Goal: Task Accomplishment & Management: Use online tool/utility

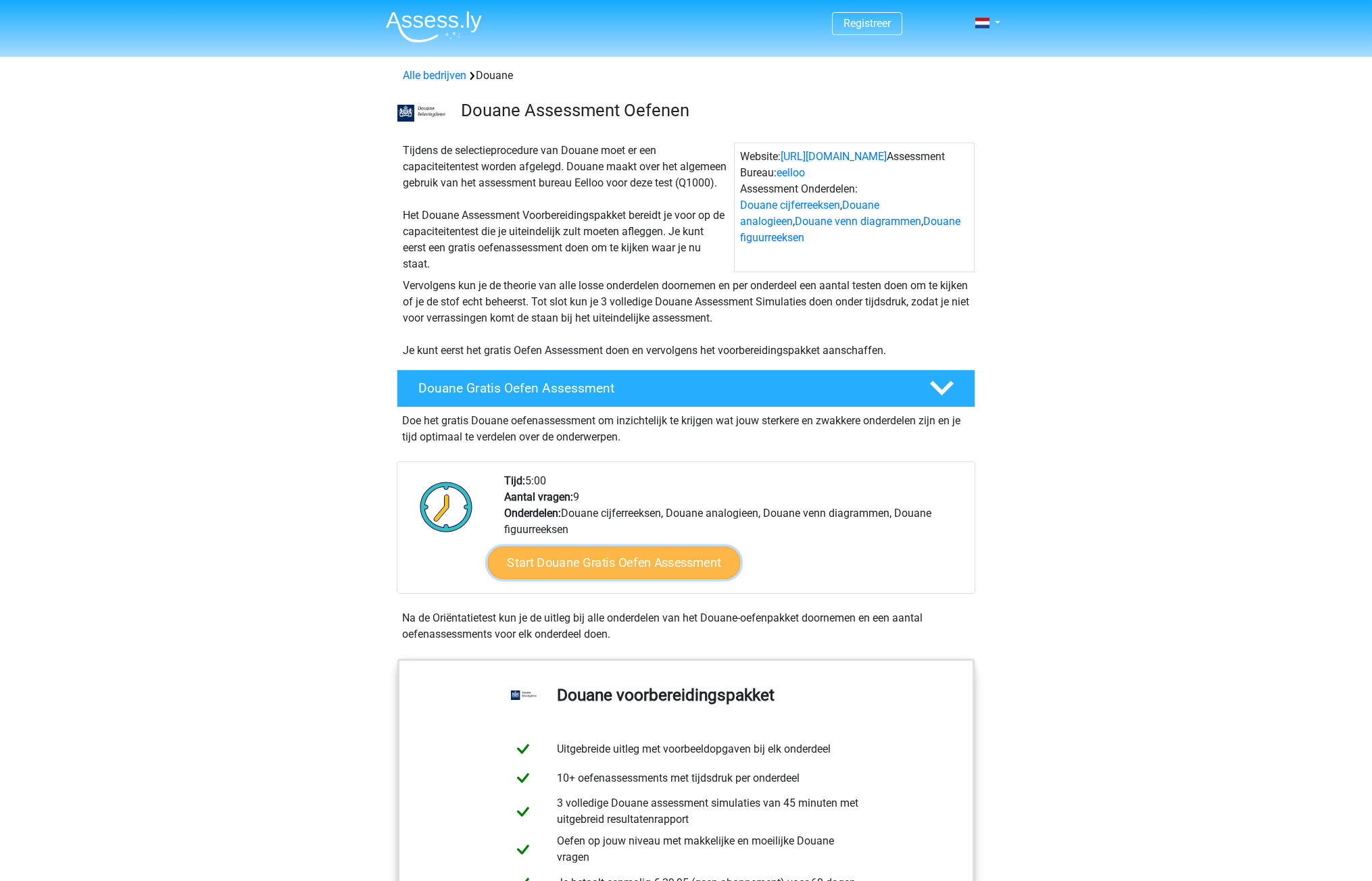
click at [633, 579] on link "Start Douane Gratis Oefen Assessment" at bounding box center [614, 562] width 253 height 32
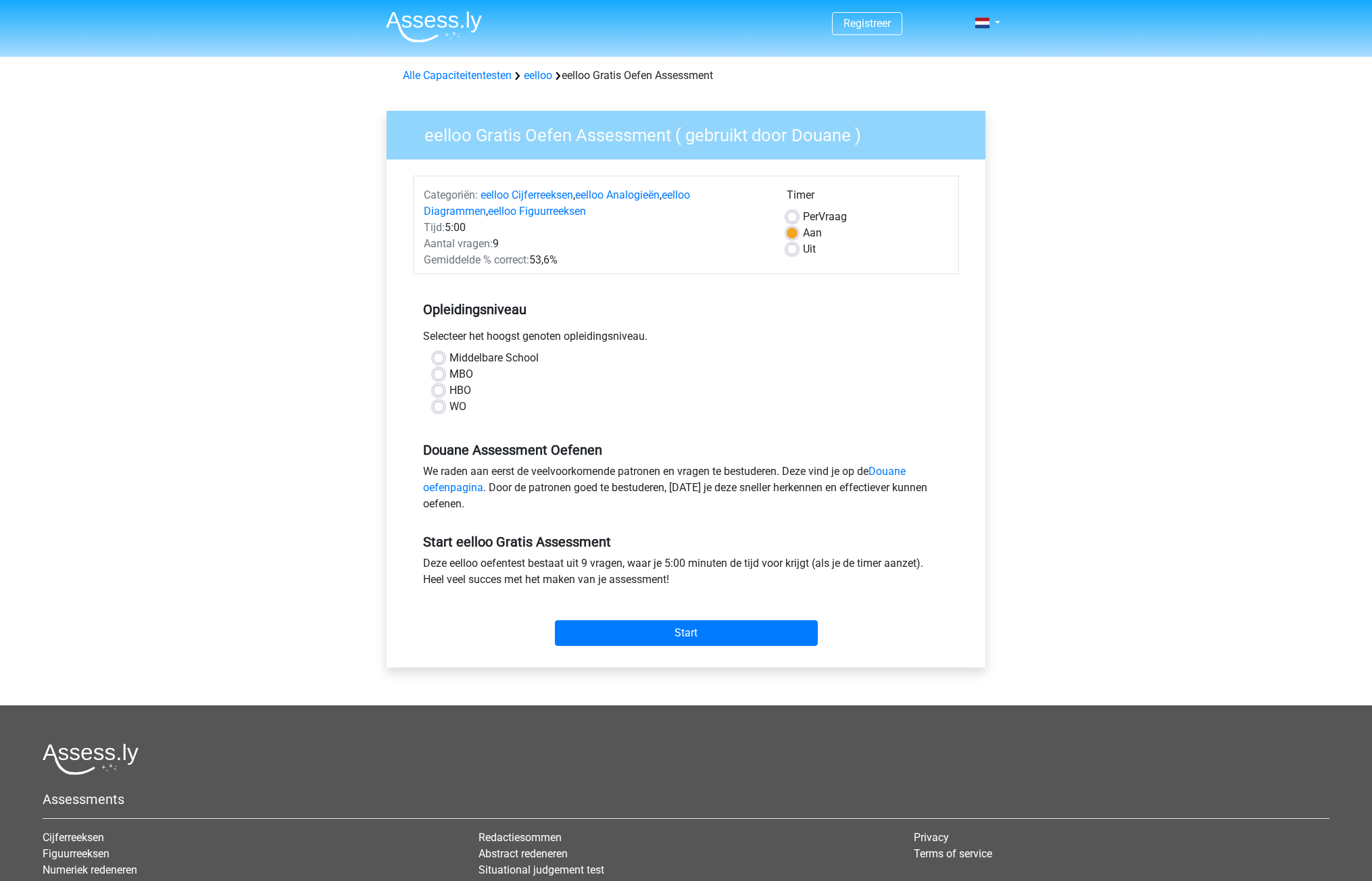
click at [449, 376] on label "MBO" at bounding box center [461, 374] width 24 height 17
click at [439, 376] on input "MBO" at bounding box center [439, 372] width 11 height 13
radio input "true"
click at [803, 251] on label "Uit" at bounding box center [809, 249] width 13 height 17
click at [792, 251] on input "Uit" at bounding box center [792, 248] width 11 height 13
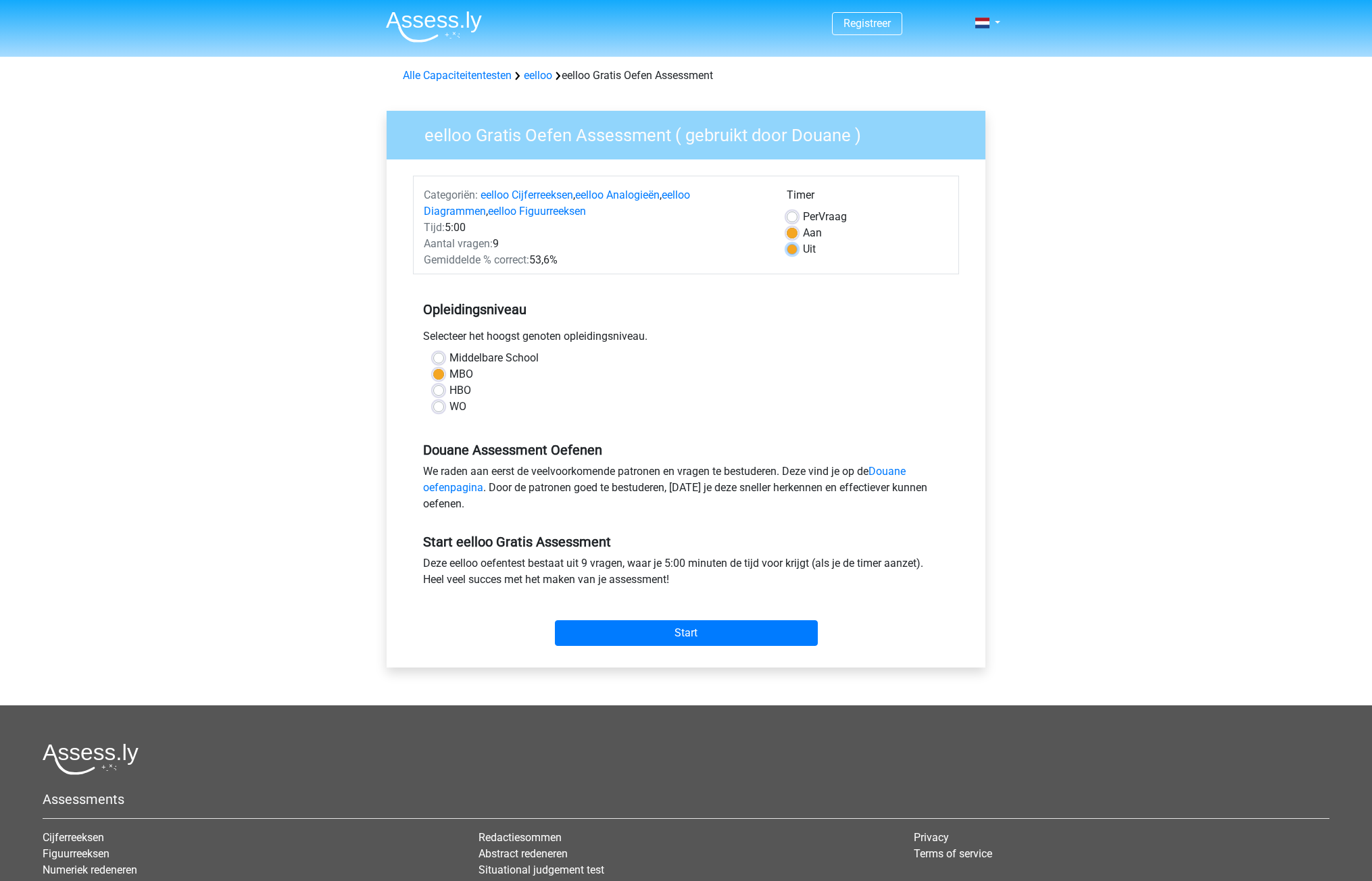
radio input "true"
click at [658, 628] on input "Start" at bounding box center [686, 633] width 263 height 25
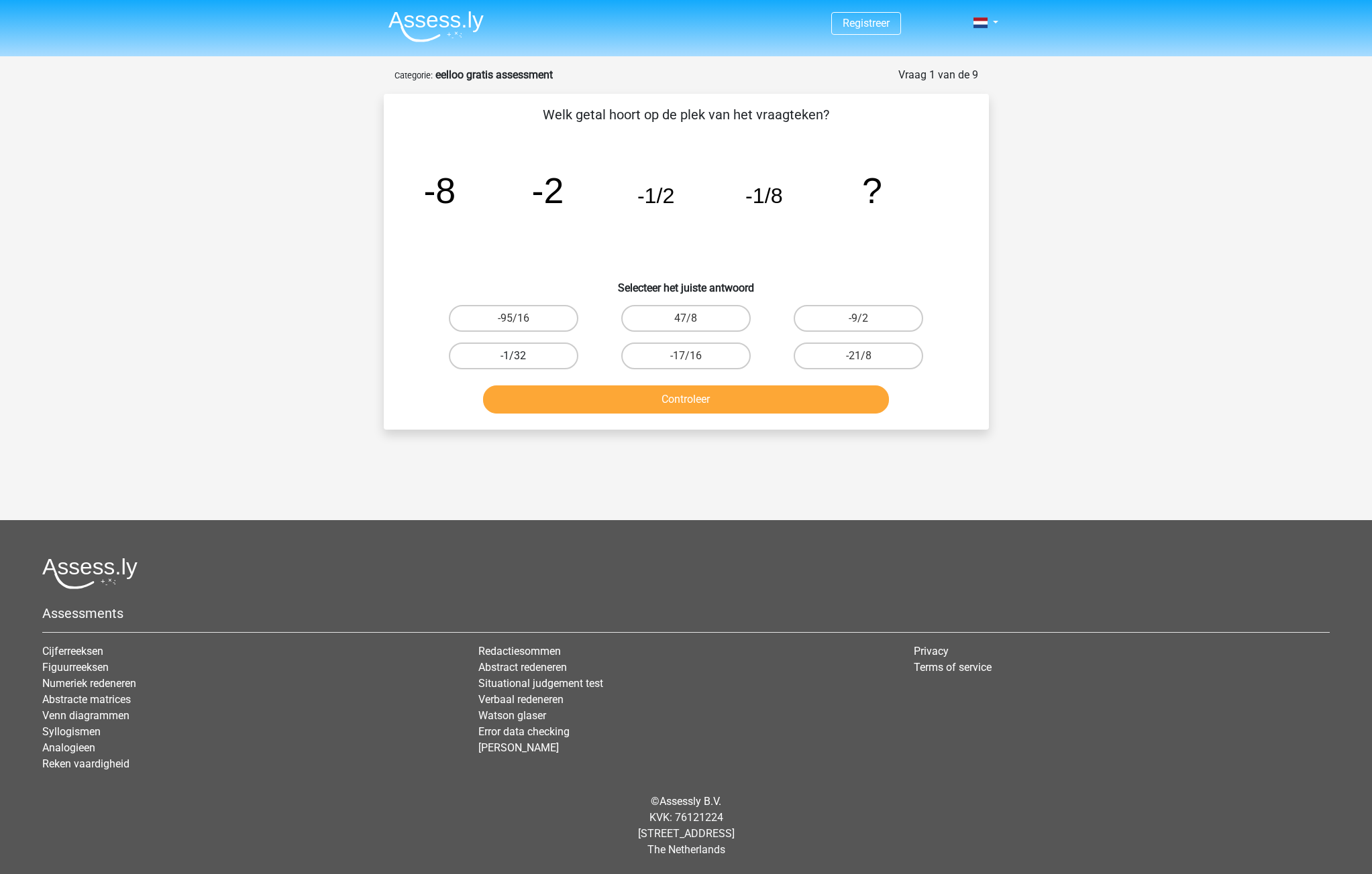
click at [546, 357] on label "-1/32" at bounding box center [513, 356] width 130 height 27
click at [522, 357] on input "-1/32" at bounding box center [517, 360] width 9 height 9
radio input "true"
click at [665, 395] on button "Controleer" at bounding box center [685, 399] width 406 height 28
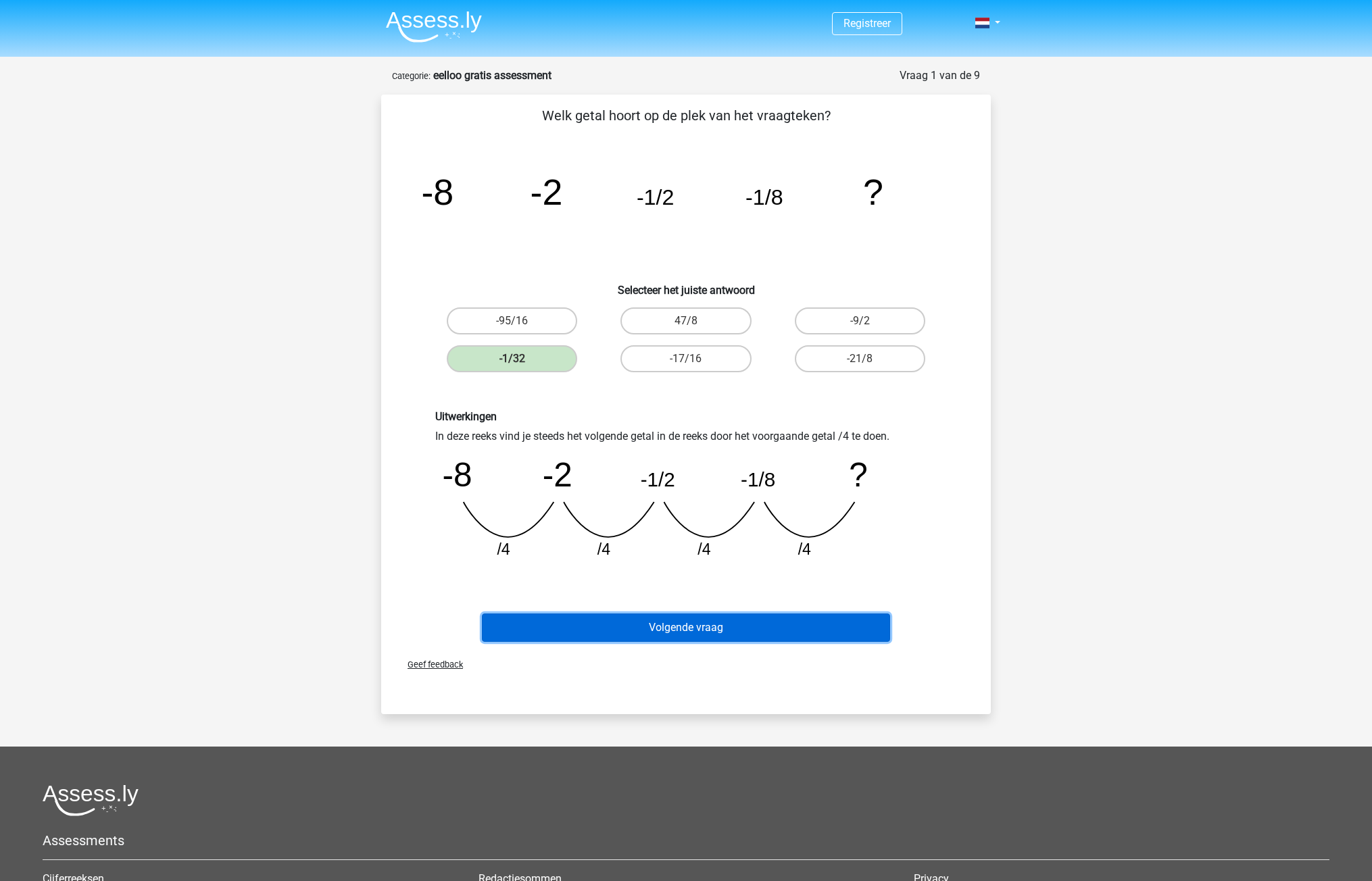
click at [674, 626] on button "Volgende vraag" at bounding box center [686, 628] width 409 height 28
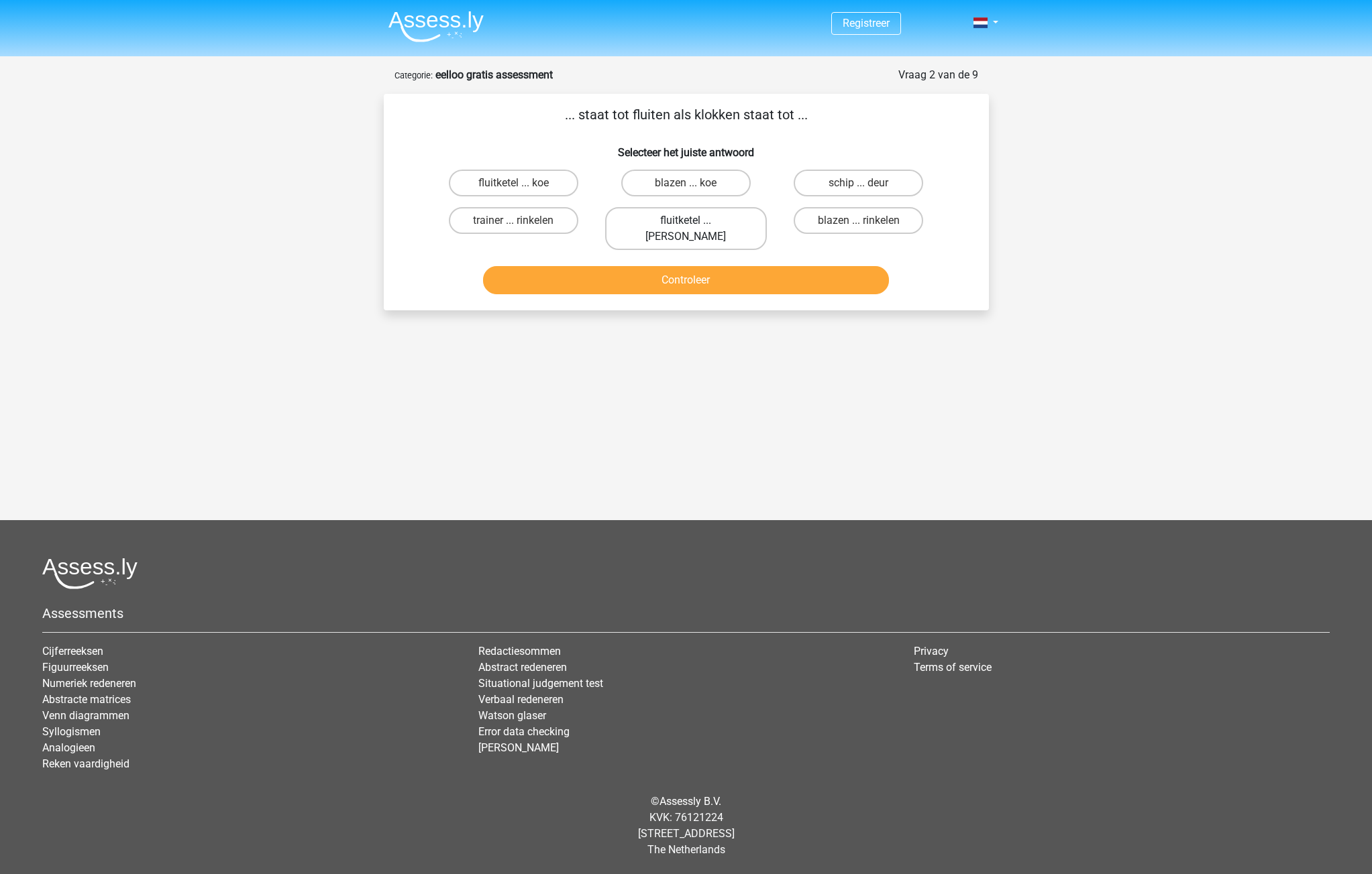
click at [713, 216] on label "fluitketel ... luiden" at bounding box center [686, 228] width 162 height 43
click at [694, 220] on input "fluitketel ... luiden" at bounding box center [689, 224] width 9 height 9
radio input "true"
click at [711, 266] on button "Controleer" at bounding box center [685, 280] width 406 height 28
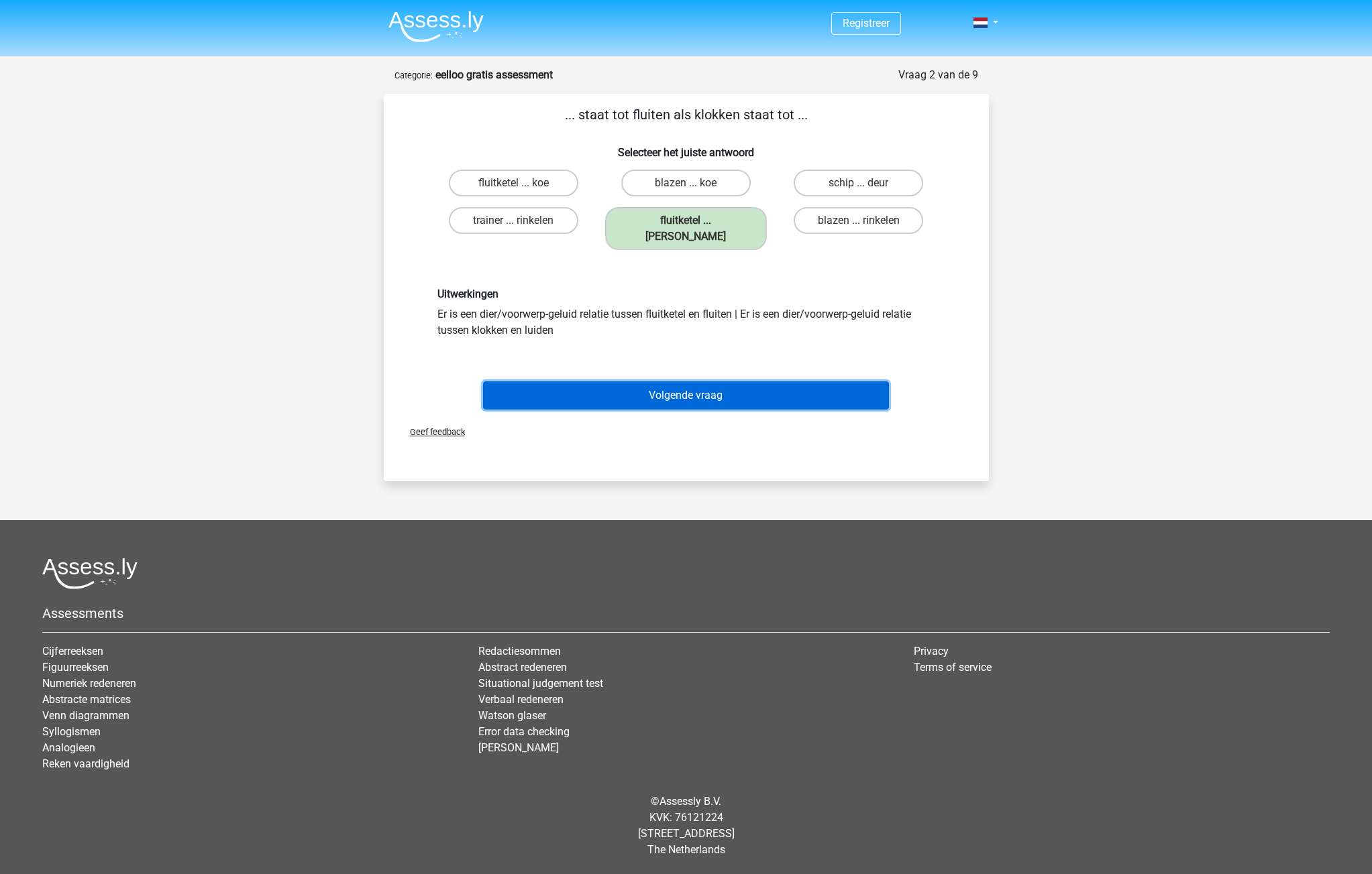
click at [649, 381] on button "Volgende vraag" at bounding box center [685, 395] width 406 height 28
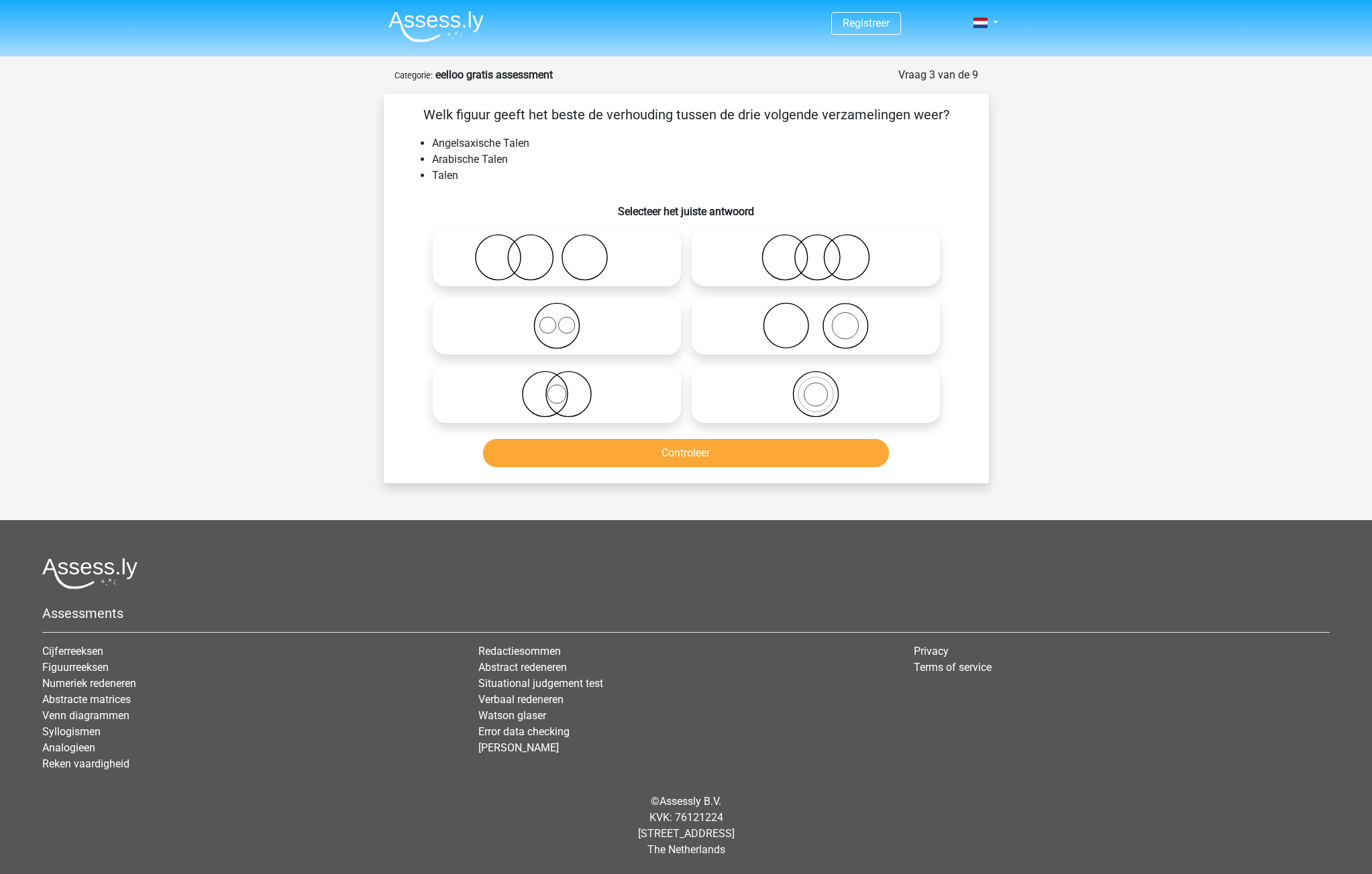
click at [552, 257] on icon at bounding box center [556, 257] width 238 height 47
click at [556, 251] on input "radio" at bounding box center [560, 246] width 9 height 9
radio input "true"
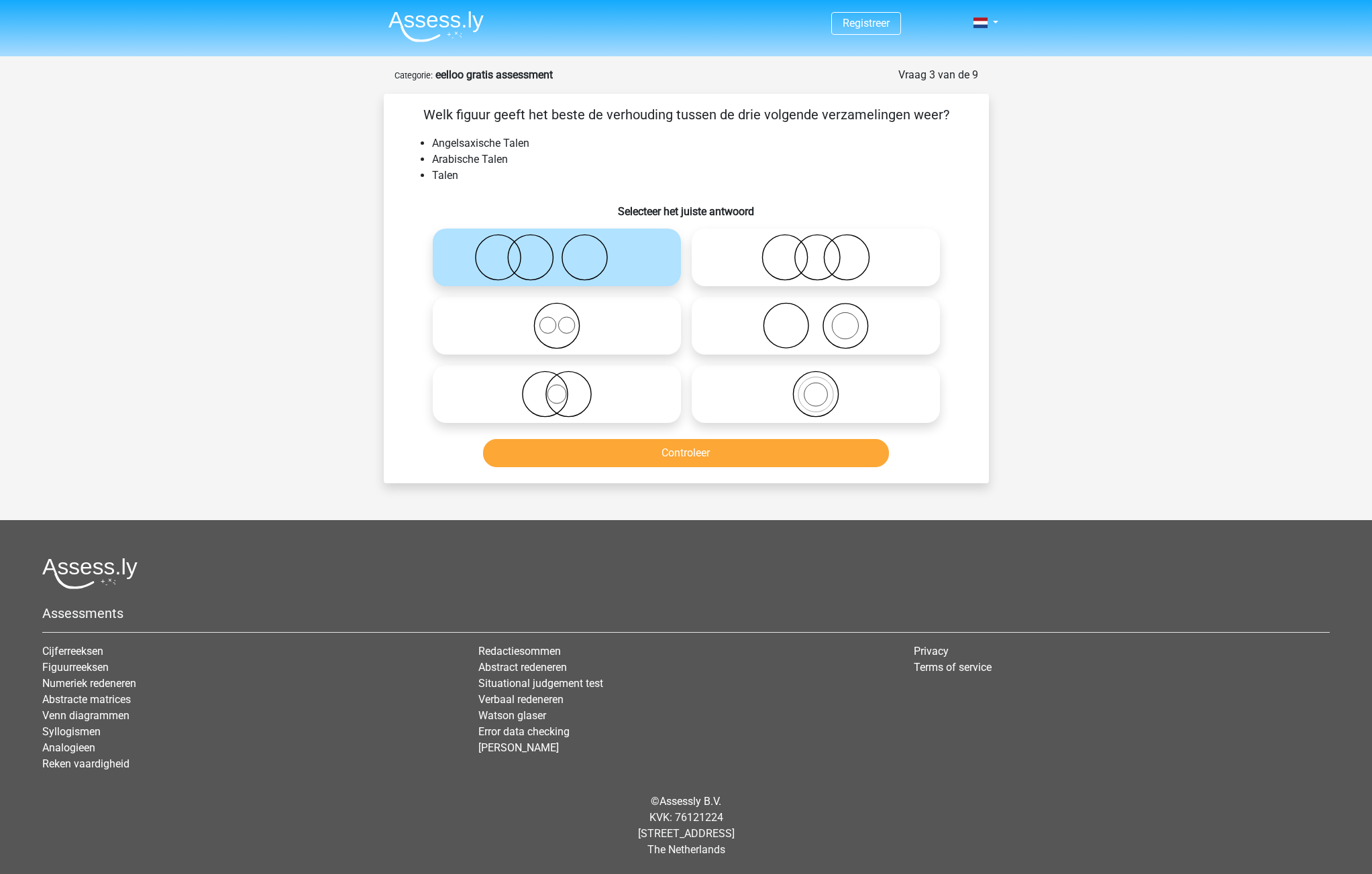
click at [575, 337] on icon at bounding box center [556, 326] width 238 height 47
click at [565, 319] on input "radio" at bounding box center [560, 315] width 9 height 9
radio input "true"
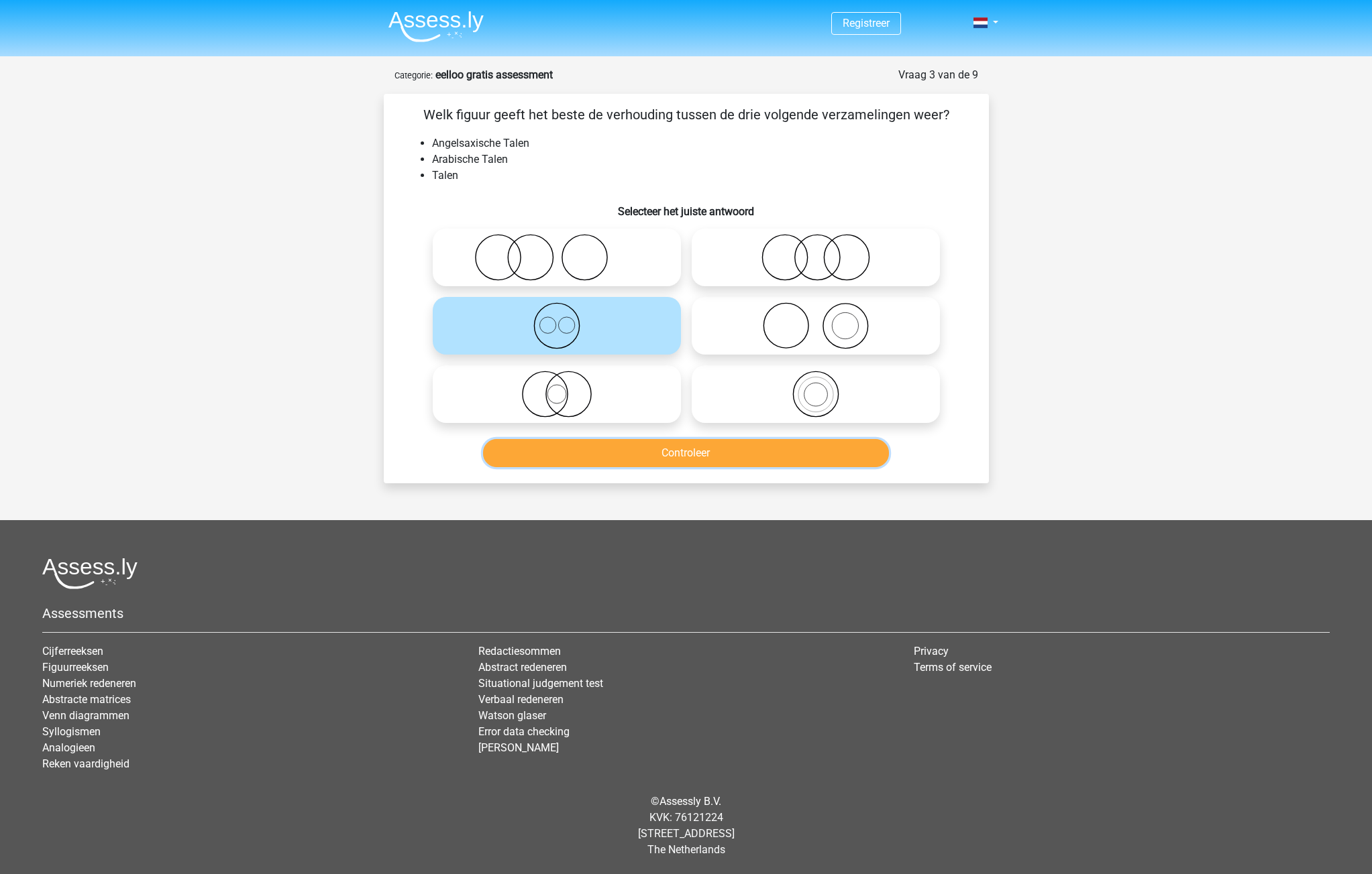
click at [688, 453] on button "Controleer" at bounding box center [685, 453] width 406 height 28
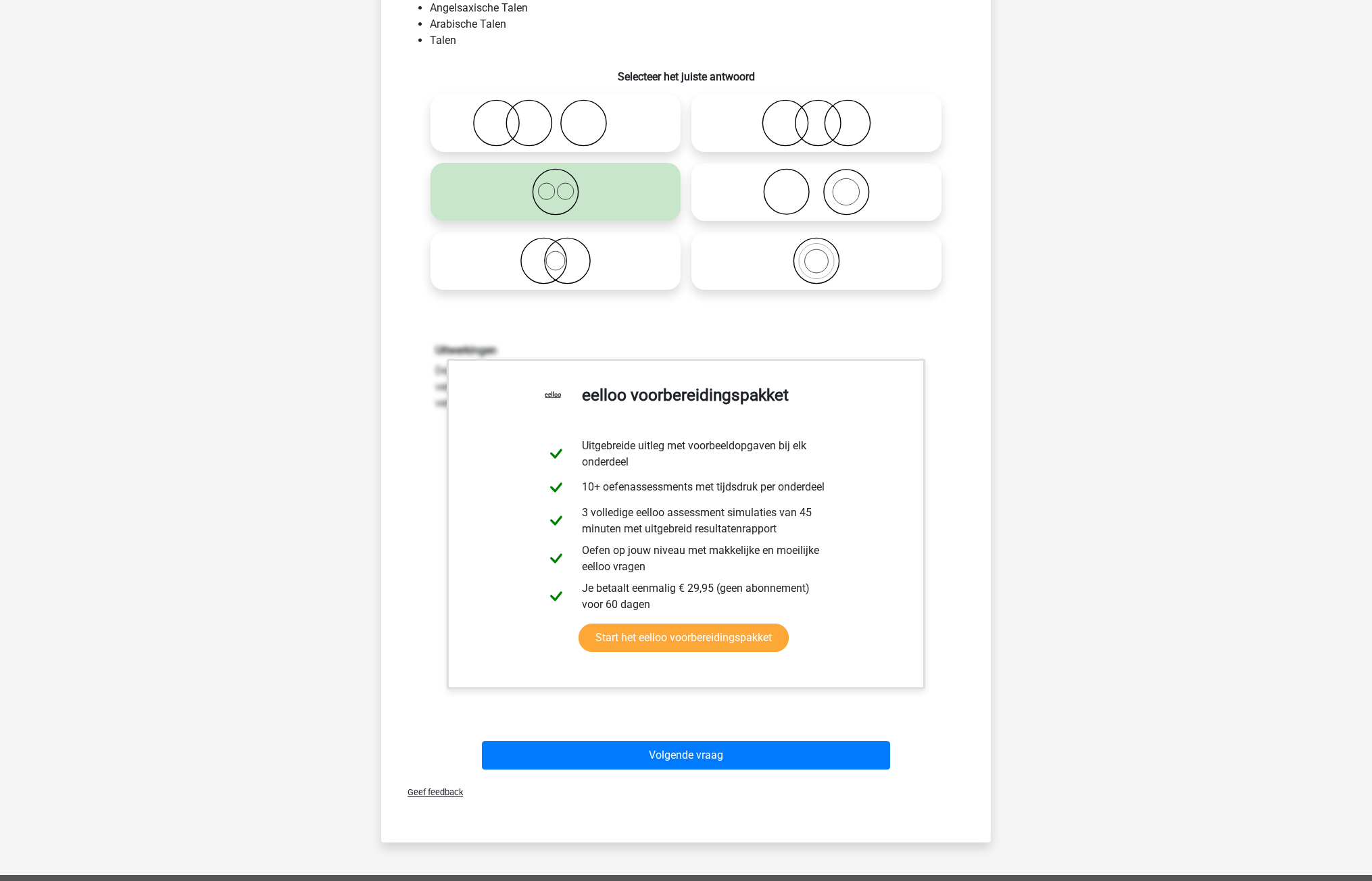
scroll to position [202, 0]
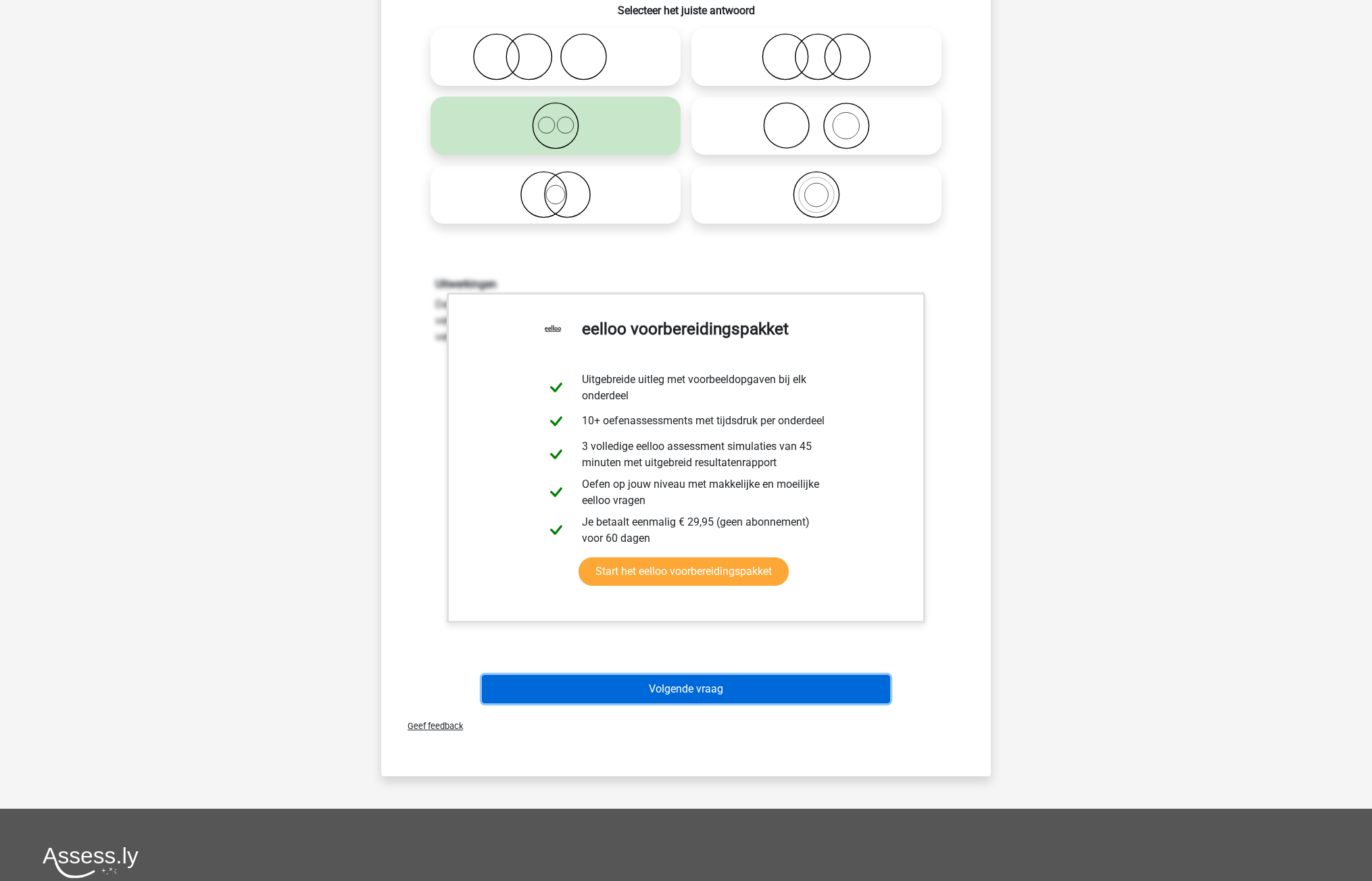
click at [736, 689] on button "Volgende vraag" at bounding box center [686, 690] width 409 height 28
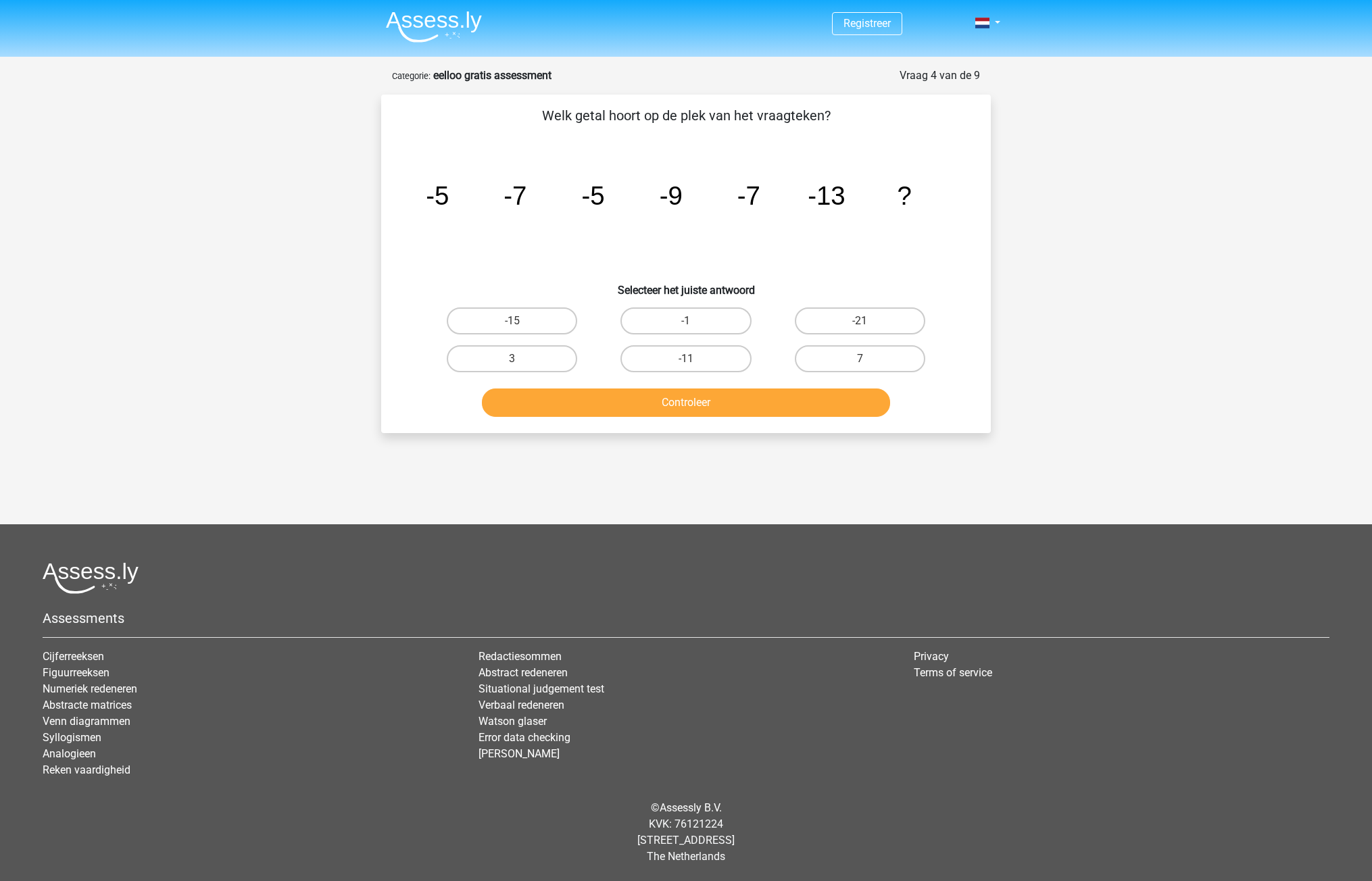
scroll to position [0, 0]
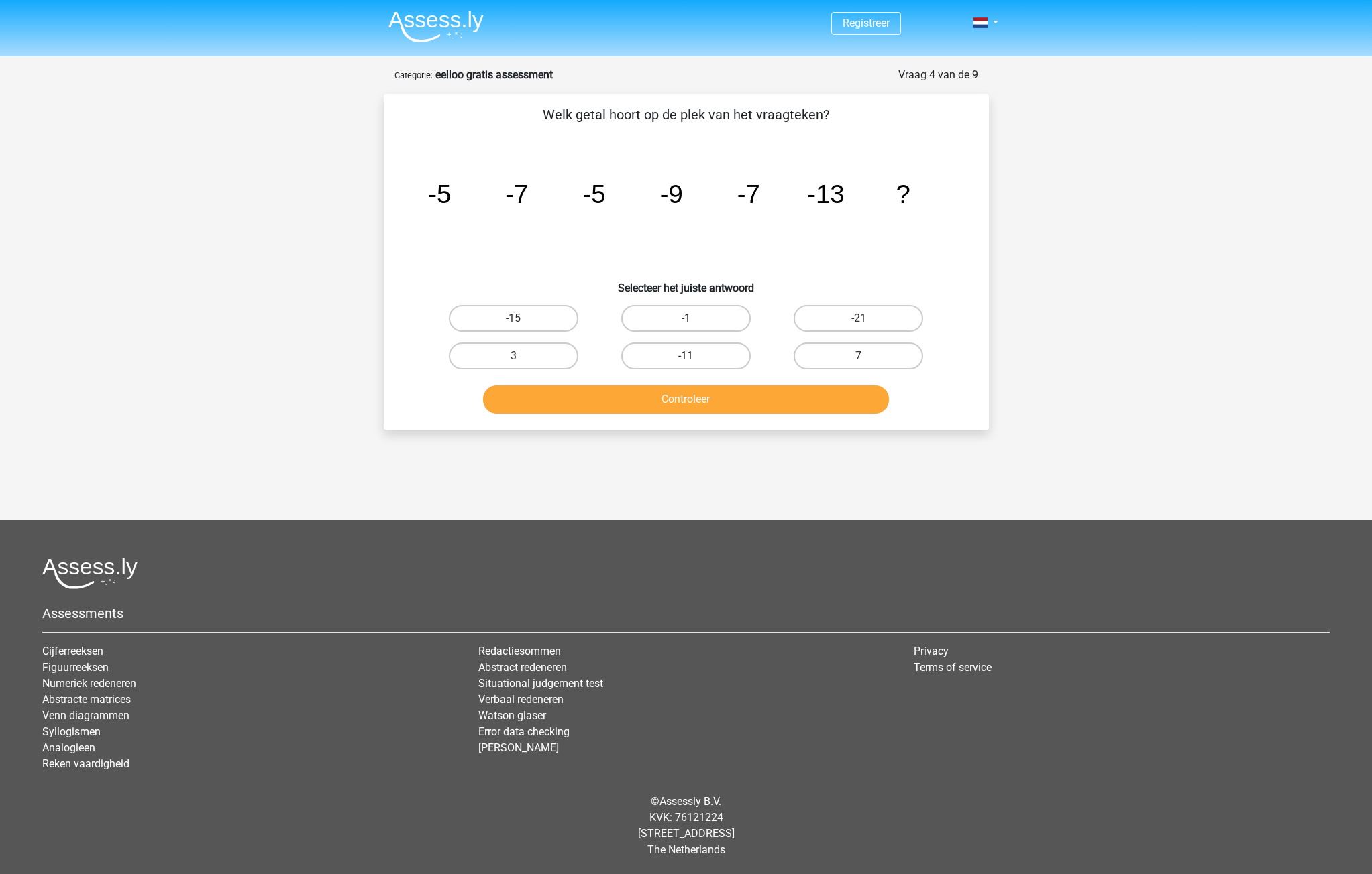
click at [710, 357] on label "-11" at bounding box center [685, 356] width 130 height 27
click at [694, 357] on input "-11" at bounding box center [689, 360] width 9 height 9
radio input "true"
click at [702, 395] on button "Controleer" at bounding box center [685, 399] width 406 height 28
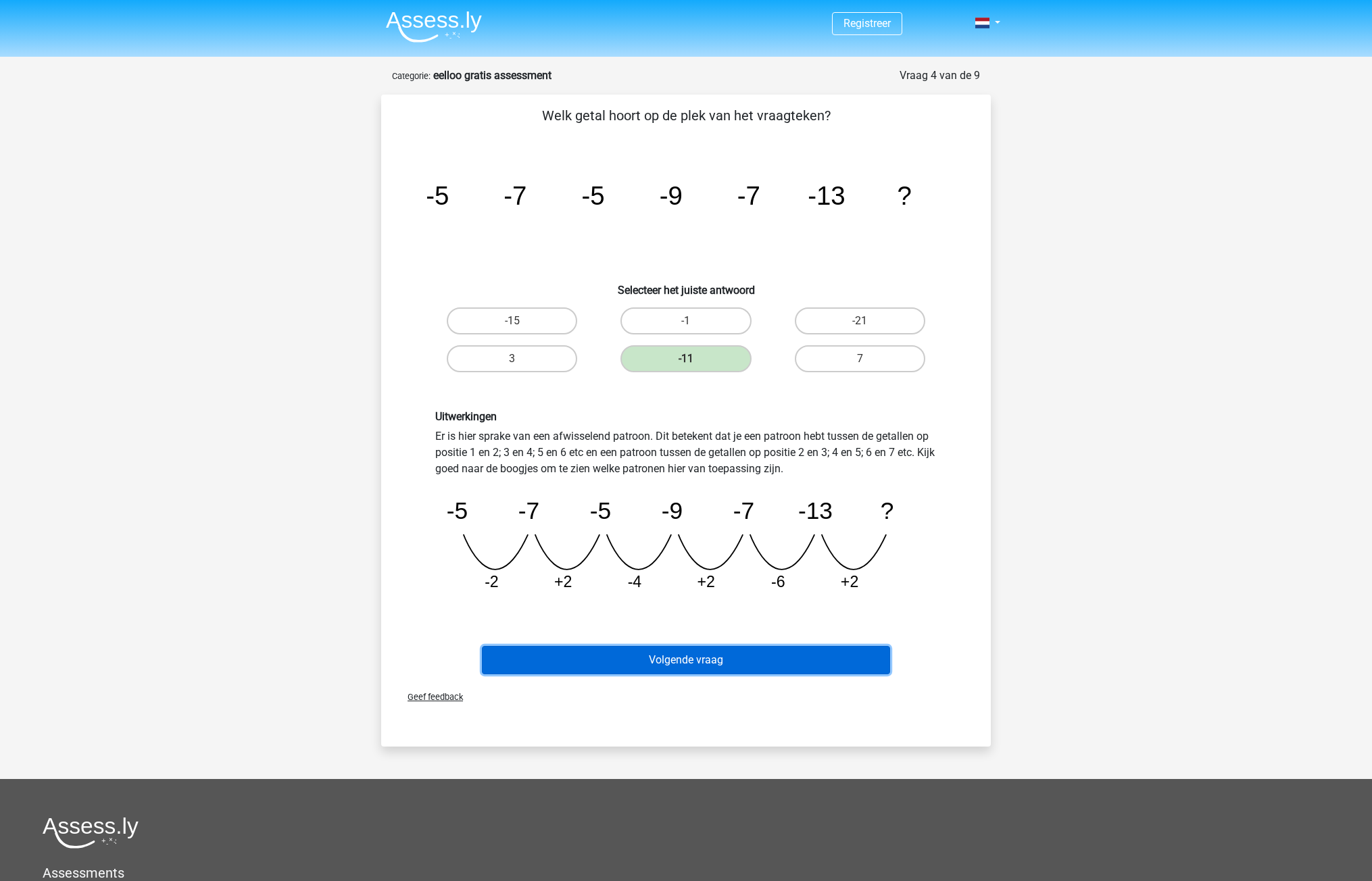
click at [718, 660] on button "Volgende vraag" at bounding box center [686, 660] width 409 height 28
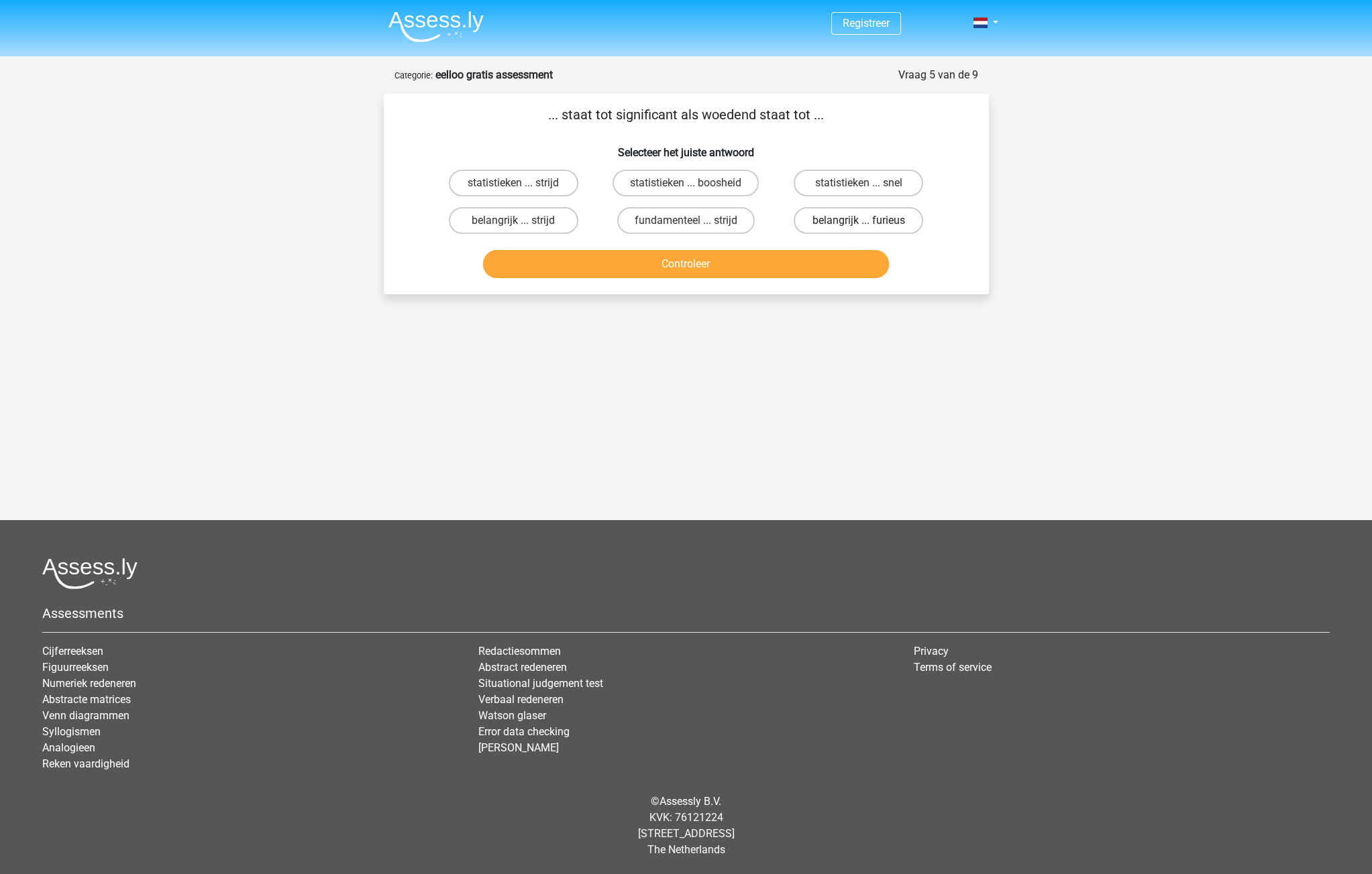
click at [854, 216] on label "belangrijk ... furieus" at bounding box center [858, 220] width 130 height 27
click at [859, 220] on input "belangrijk ... furieus" at bounding box center [863, 224] width 9 height 9
radio input "true"
click at [761, 269] on button "Controleer" at bounding box center [685, 264] width 406 height 28
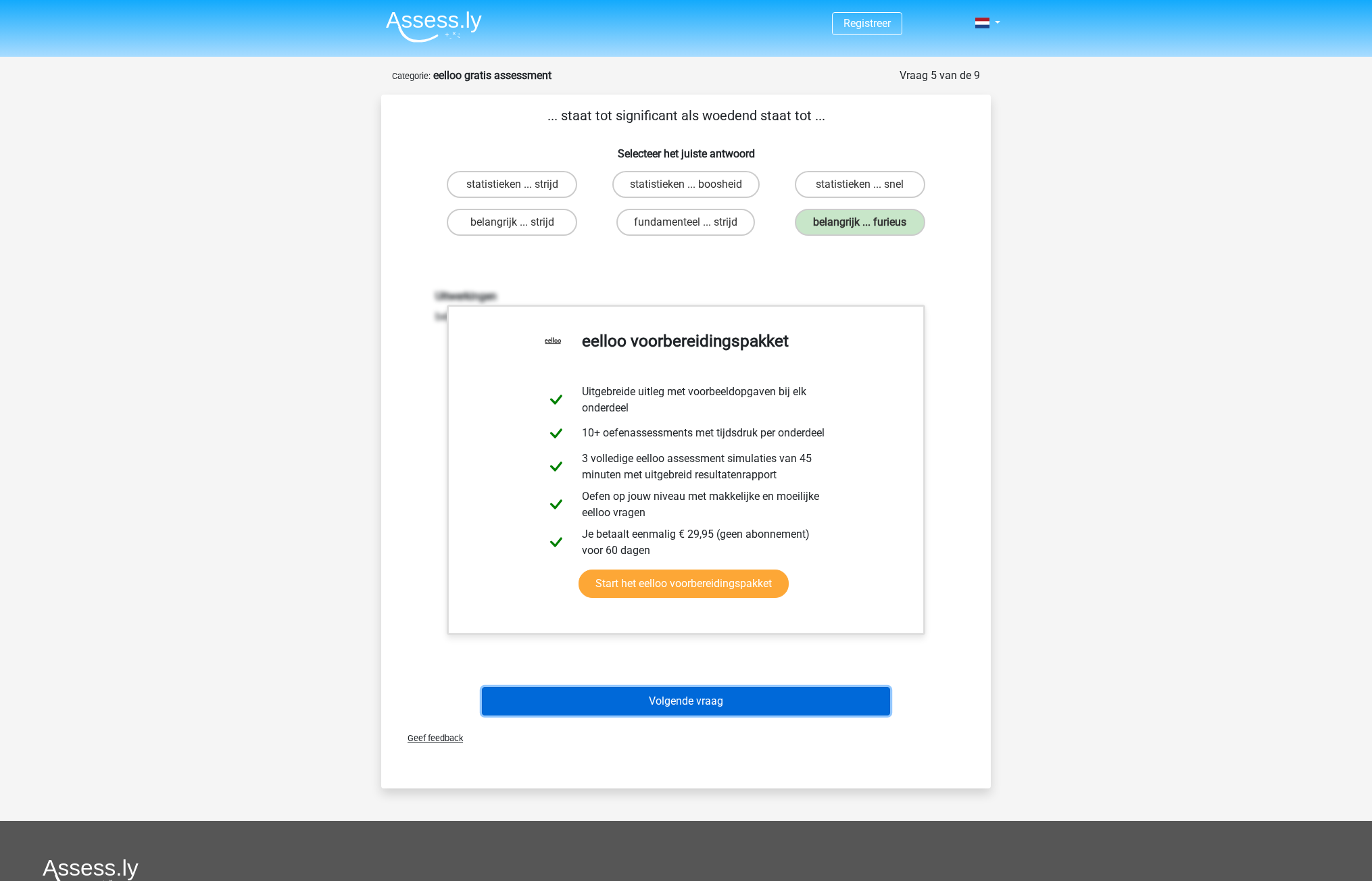
click at [709, 701] on button "Volgende vraag" at bounding box center [686, 701] width 409 height 28
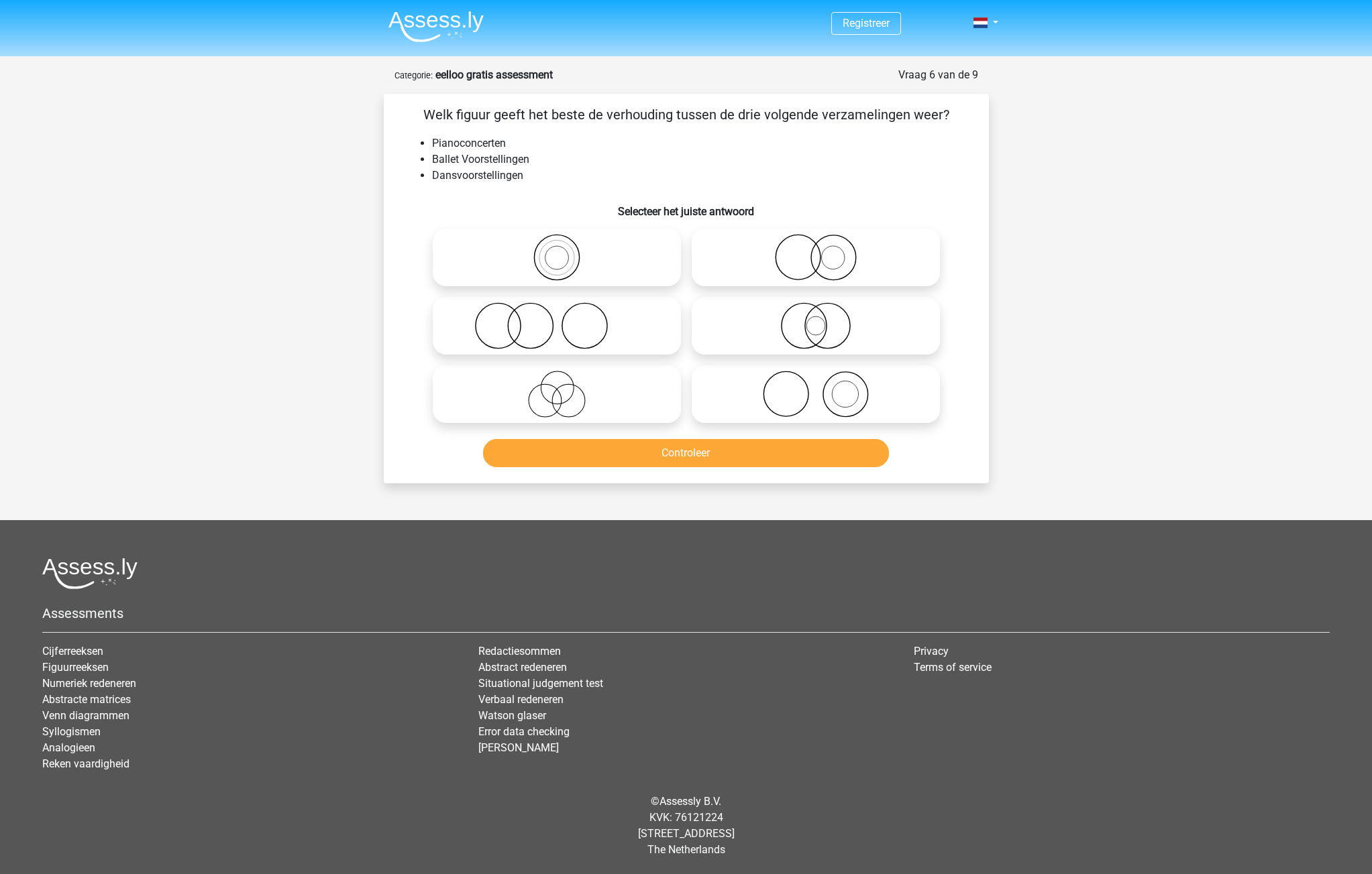
click at [835, 395] on icon at bounding box center [816, 395] width 238 height 47
click at [824, 388] on input "radio" at bounding box center [819, 383] width 9 height 9
radio input "true"
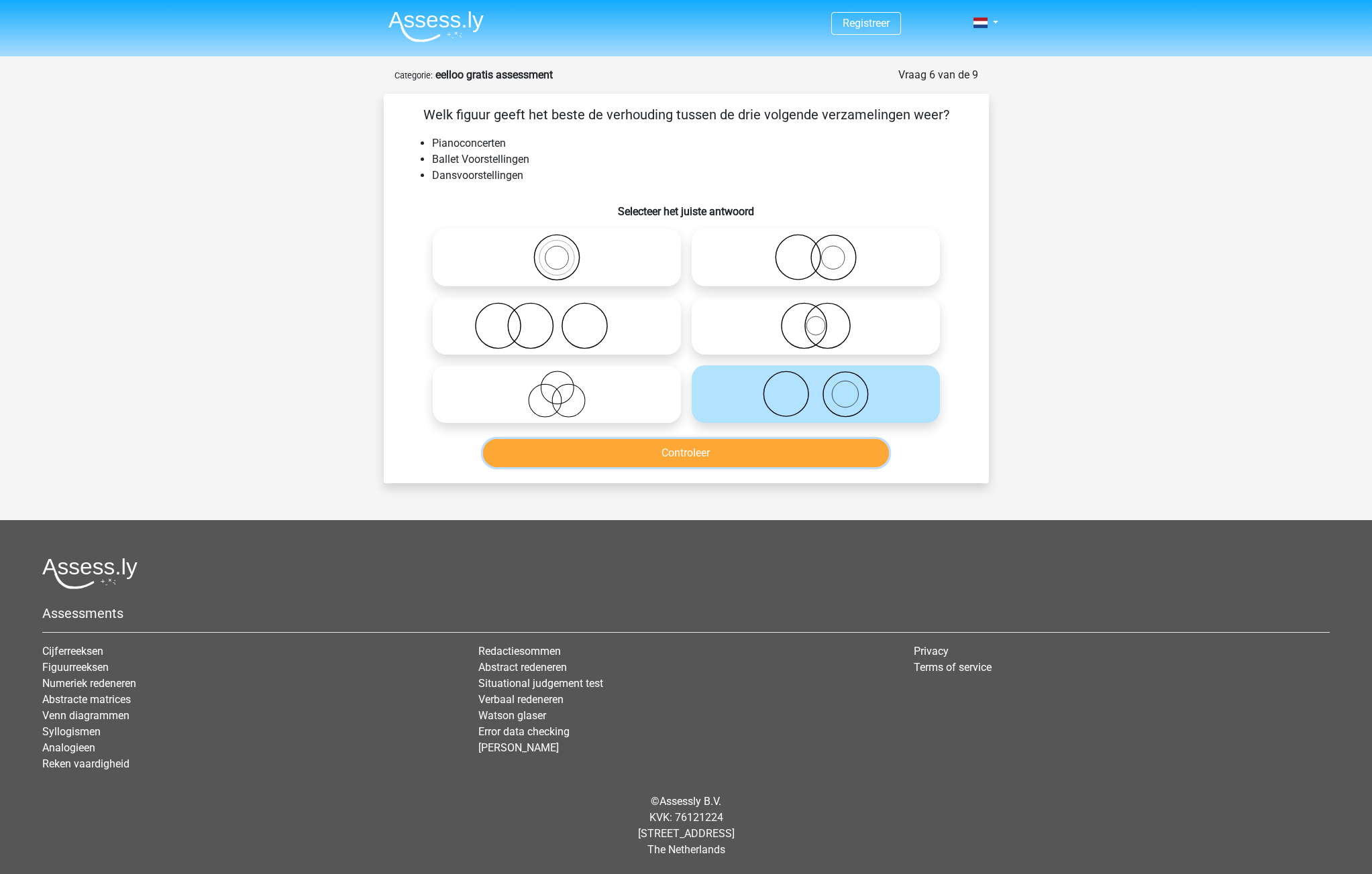
click at [735, 459] on button "Controleer" at bounding box center [685, 453] width 406 height 28
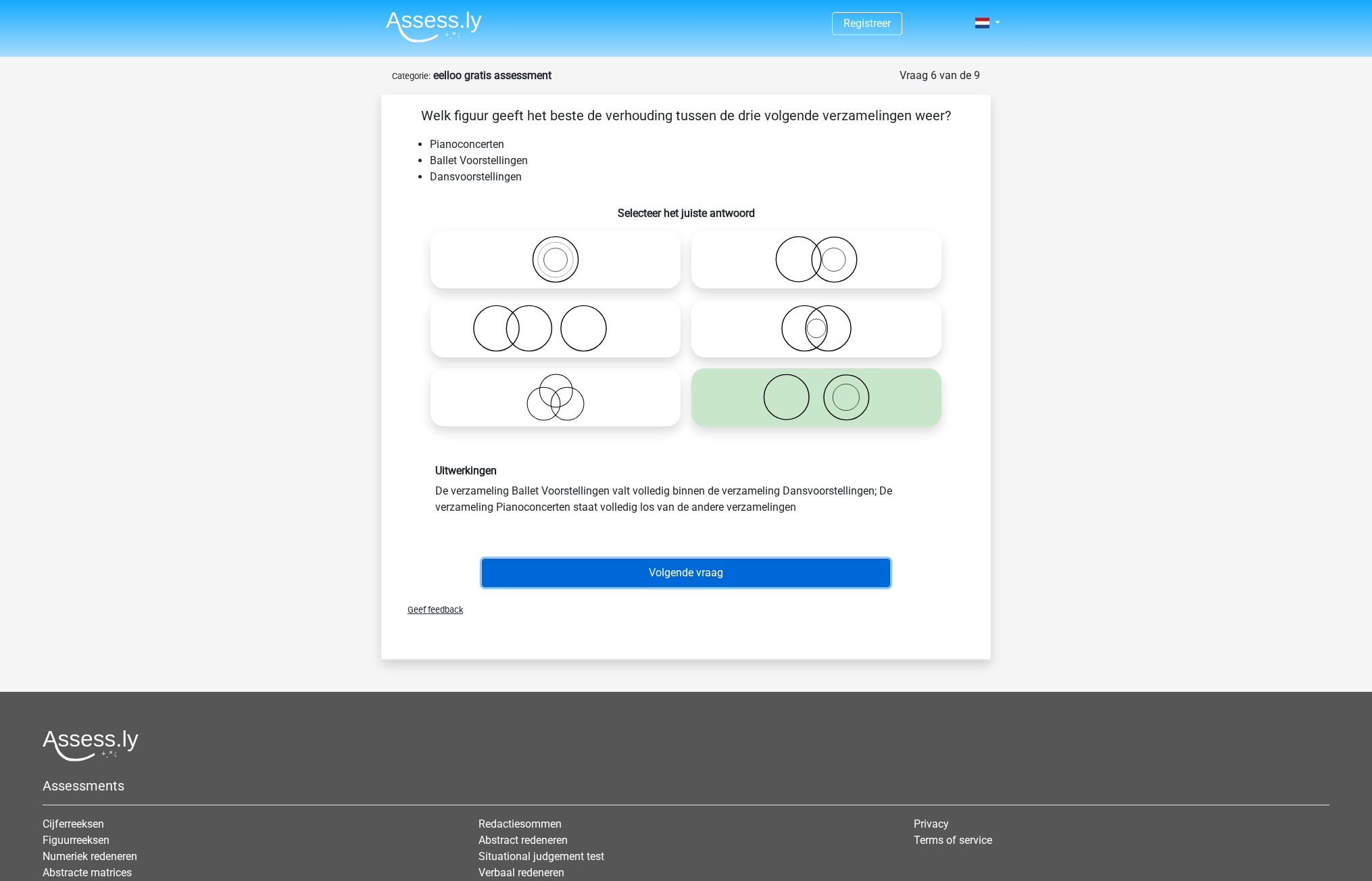
click at [714, 569] on button "Volgende vraag" at bounding box center [686, 573] width 409 height 28
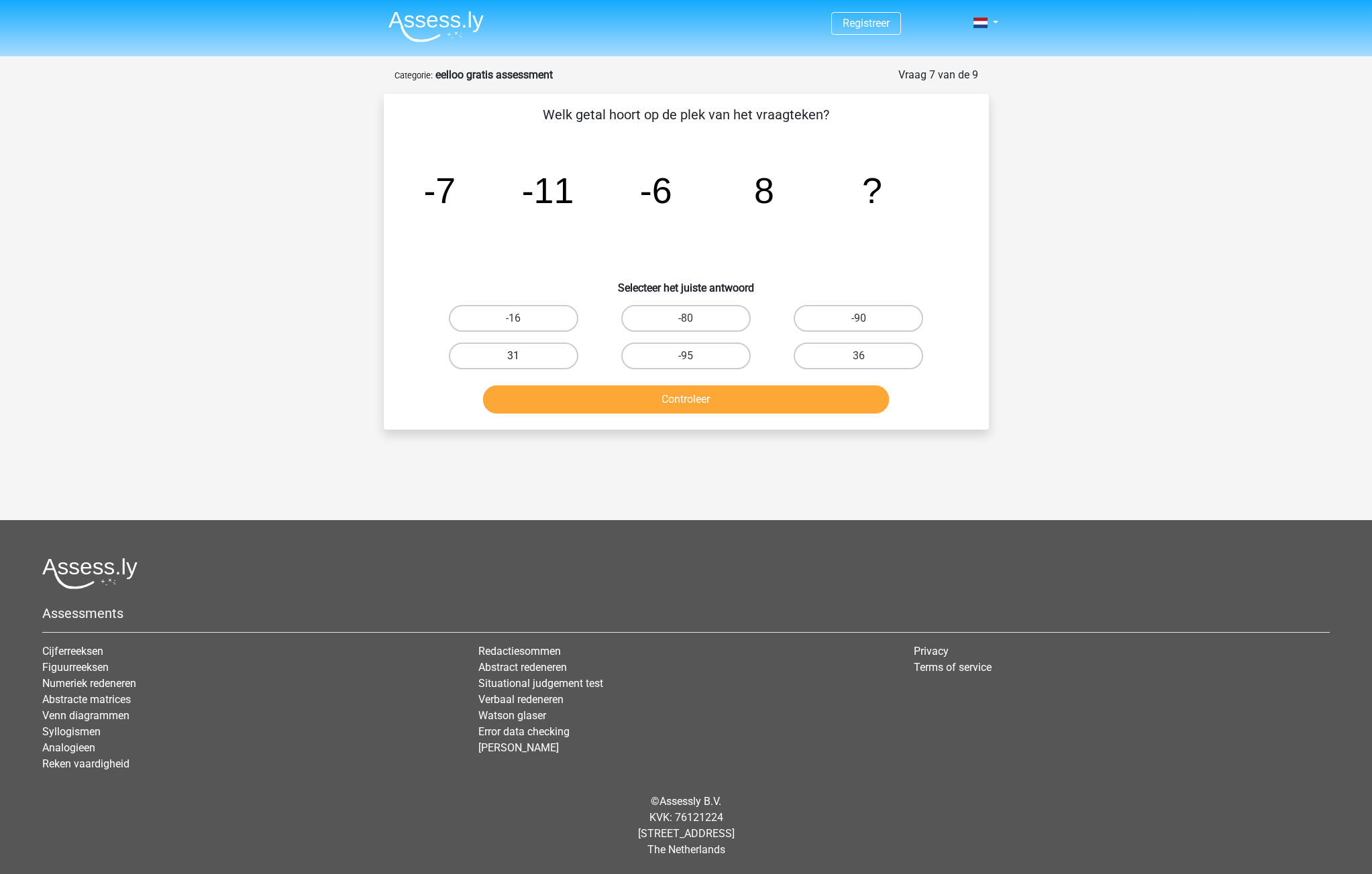
click at [494, 359] on label "31" at bounding box center [513, 356] width 130 height 27
click at [513, 359] on input "31" at bounding box center [517, 360] width 9 height 9
radio input "true"
click at [767, 402] on button "Controleer" at bounding box center [685, 399] width 406 height 28
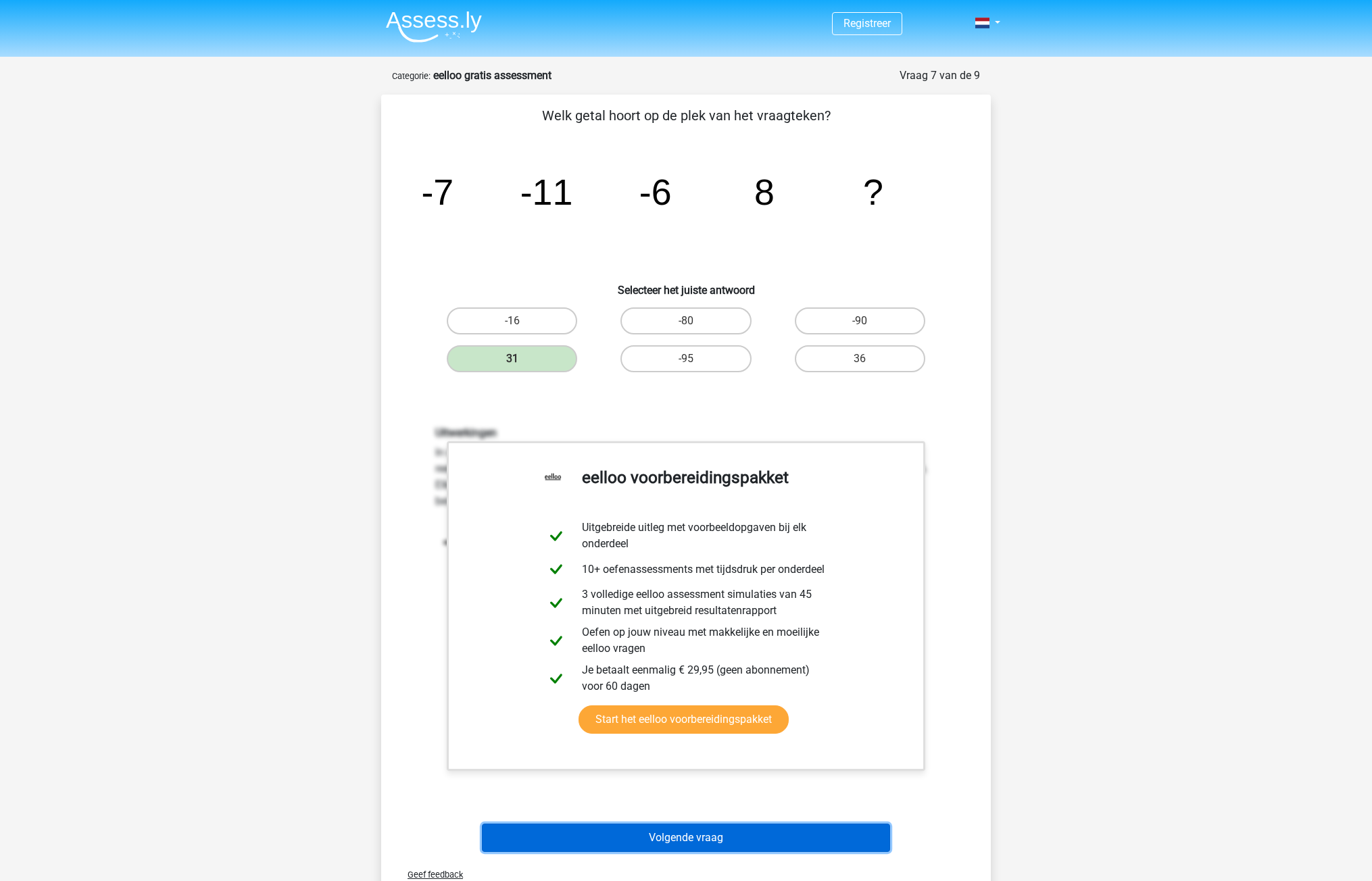
click at [711, 841] on button "Volgende vraag" at bounding box center [686, 838] width 409 height 28
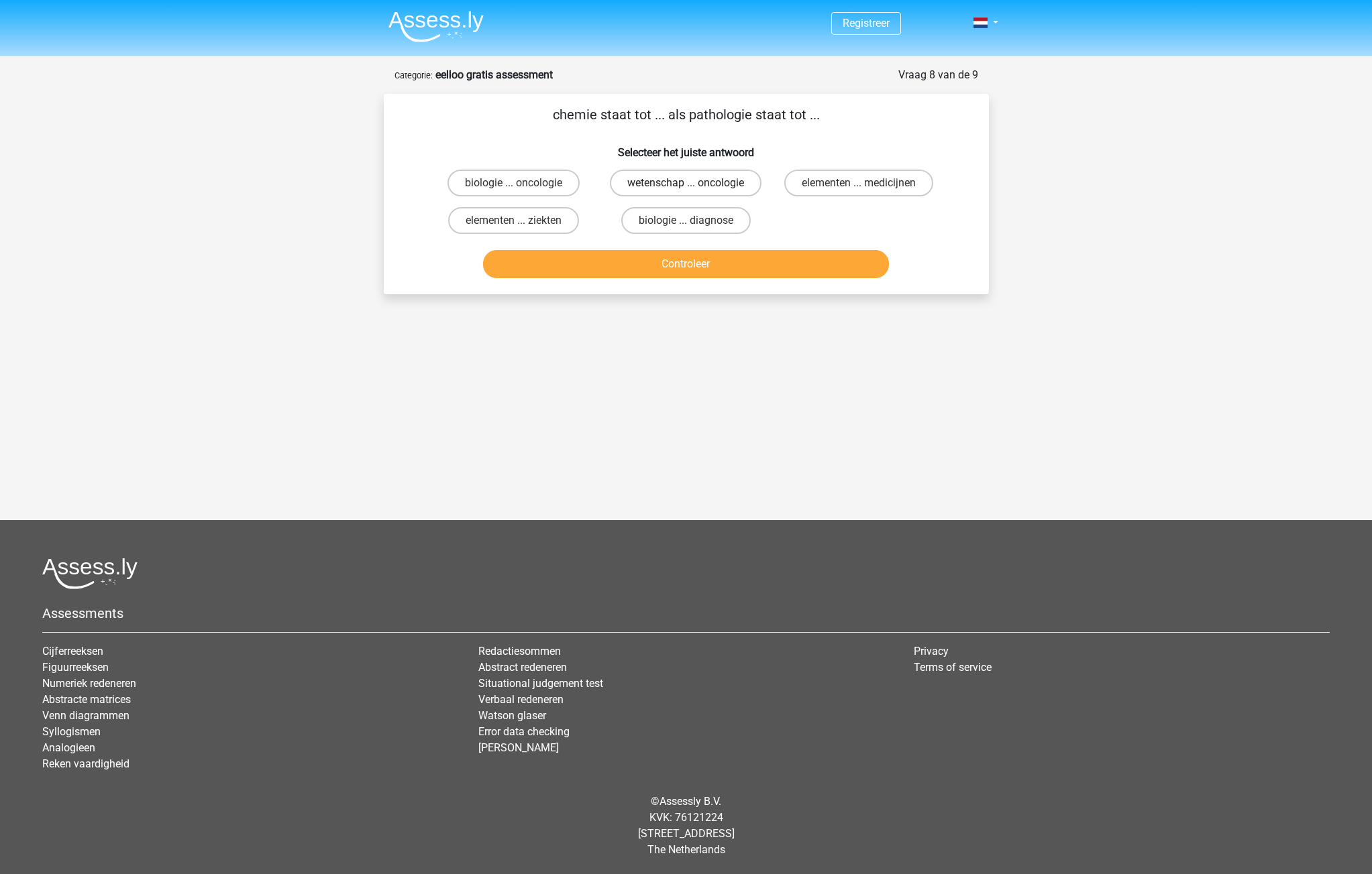
click at [694, 178] on label "wetenschap ... oncologie" at bounding box center [685, 183] width 151 height 27
click at [694, 183] on input "wetenschap ... oncologie" at bounding box center [689, 187] width 9 height 9
radio input "true"
click at [691, 289] on div "chemie staat tot ... als pathologie staat tot ... Selecteer het juiste antwoord…" at bounding box center [686, 195] width 605 height 201
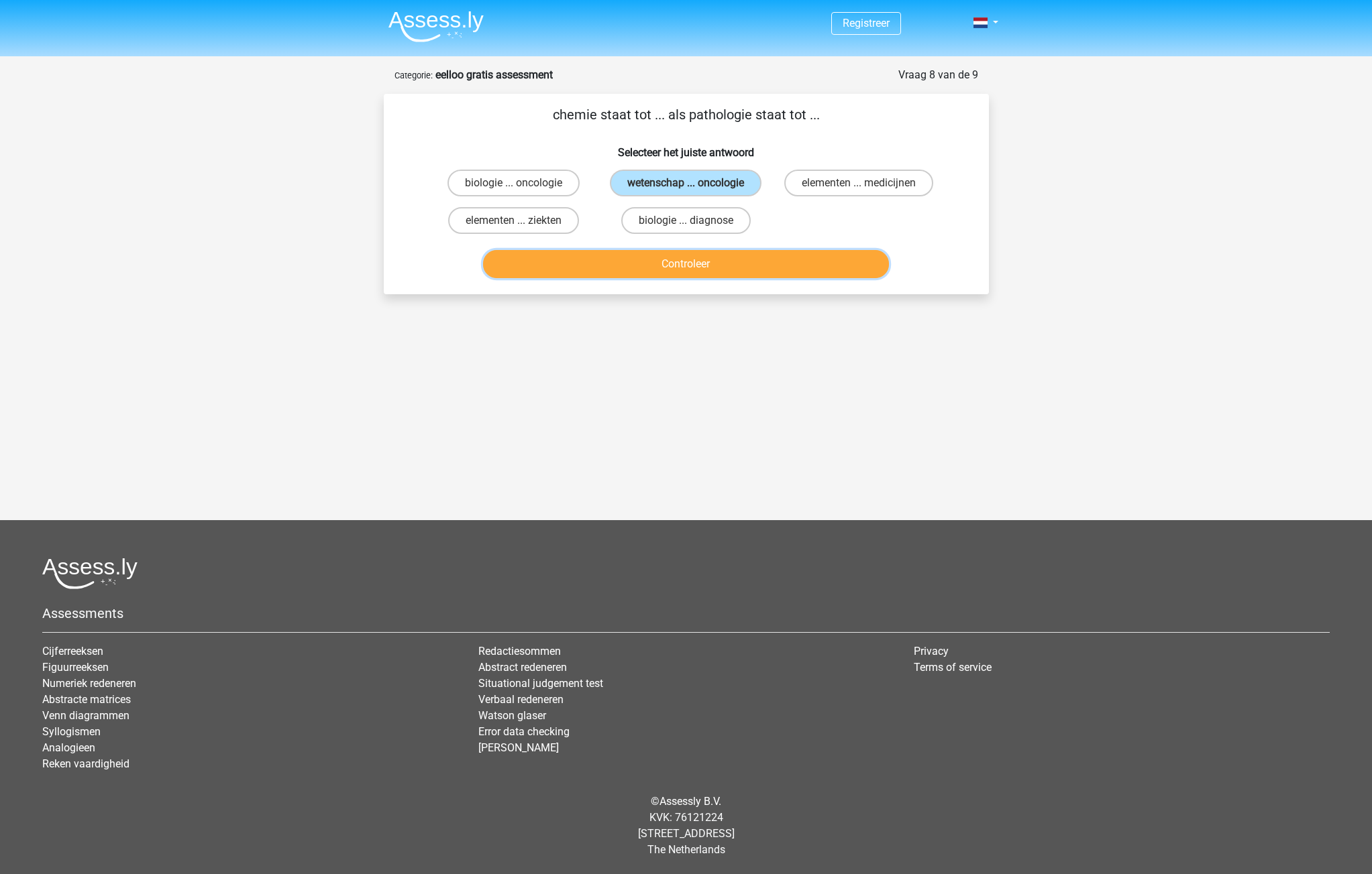
click at [693, 263] on button "Controleer" at bounding box center [685, 264] width 406 height 28
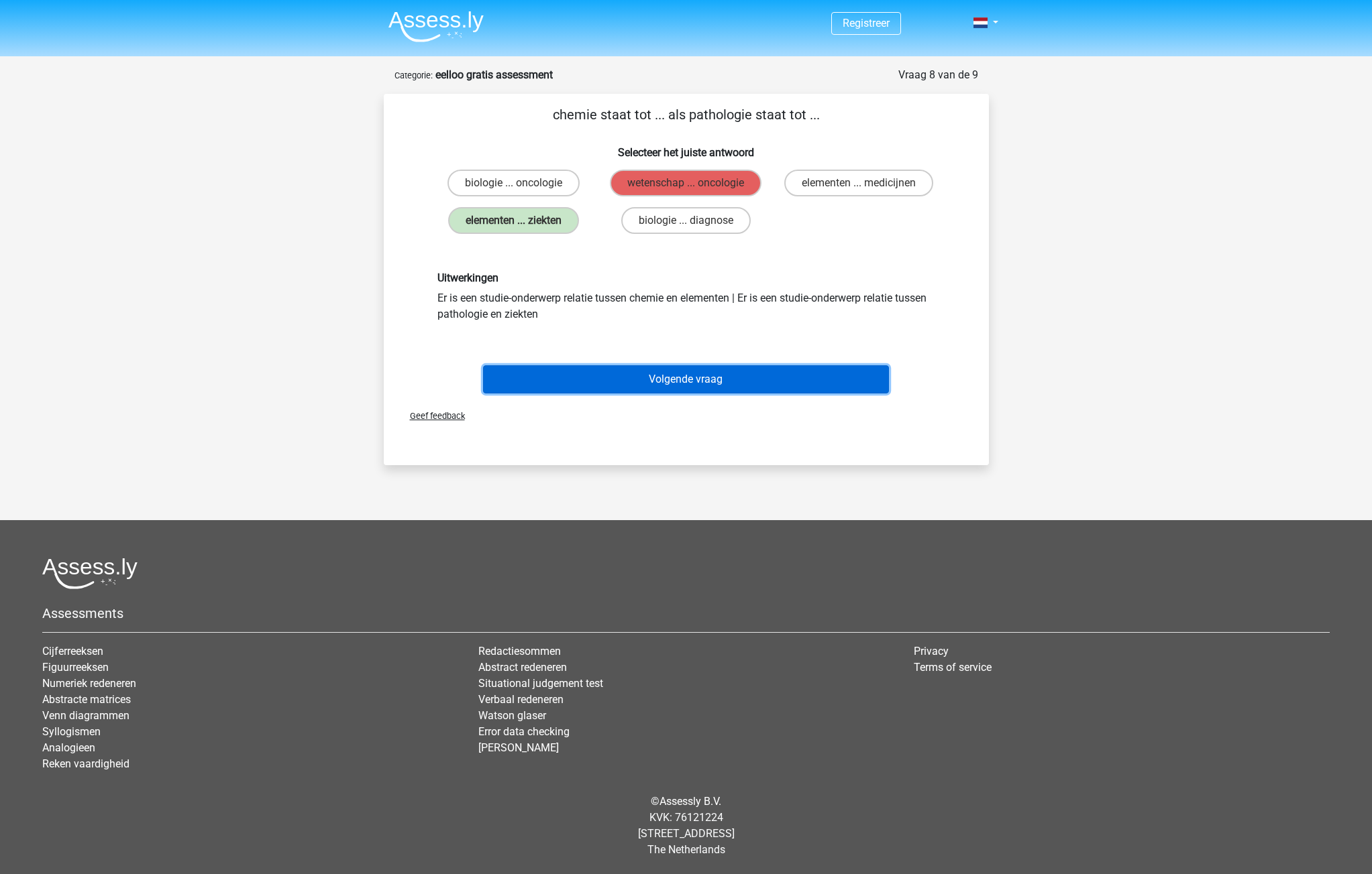
click at [651, 383] on button "Volgende vraag" at bounding box center [685, 380] width 406 height 28
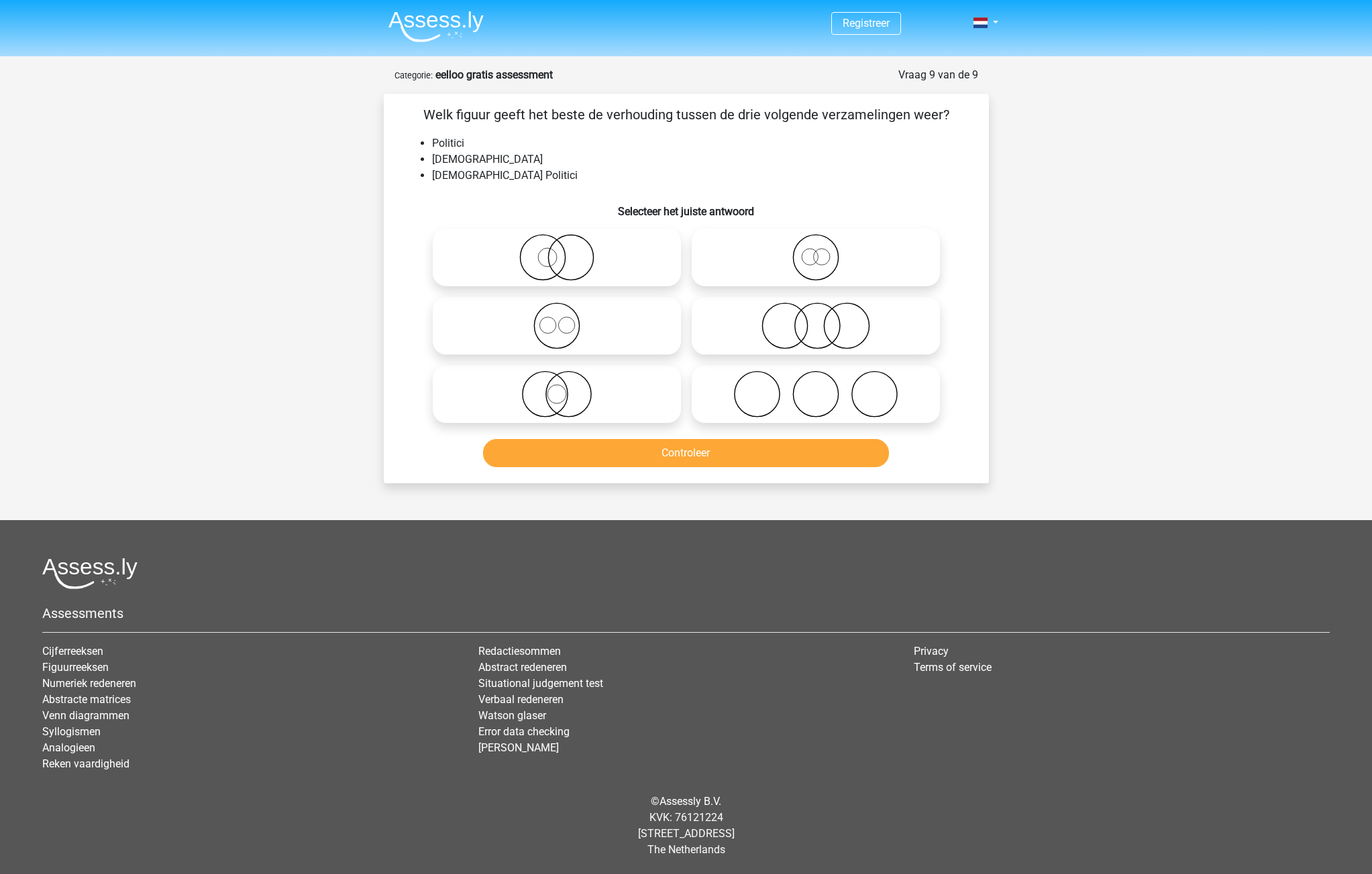
click at [804, 249] on icon at bounding box center [816, 257] width 238 height 47
click at [816, 249] on input "radio" at bounding box center [819, 246] width 9 height 9
radio input "true"
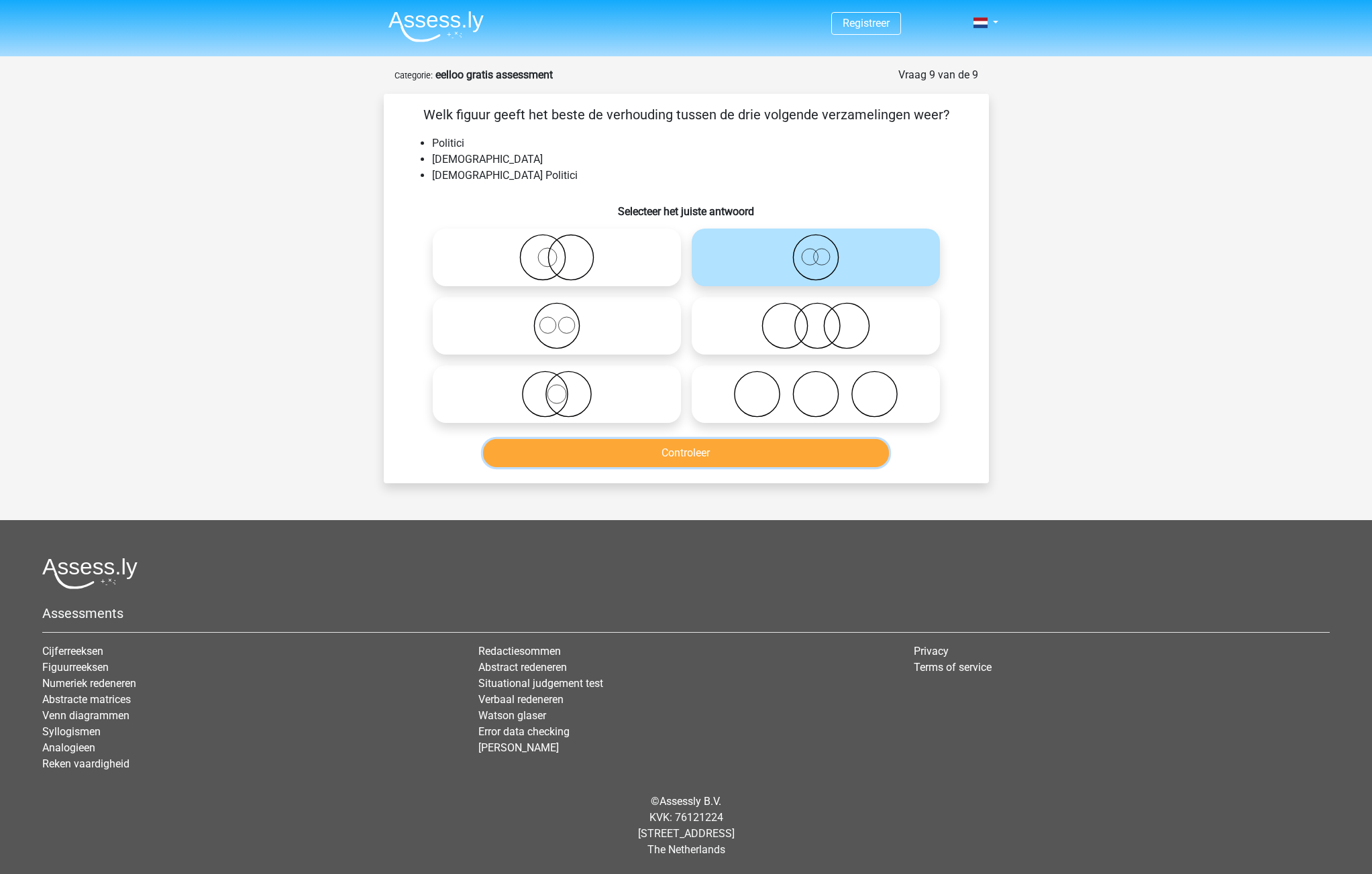
click at [737, 453] on button "Controleer" at bounding box center [685, 453] width 406 height 28
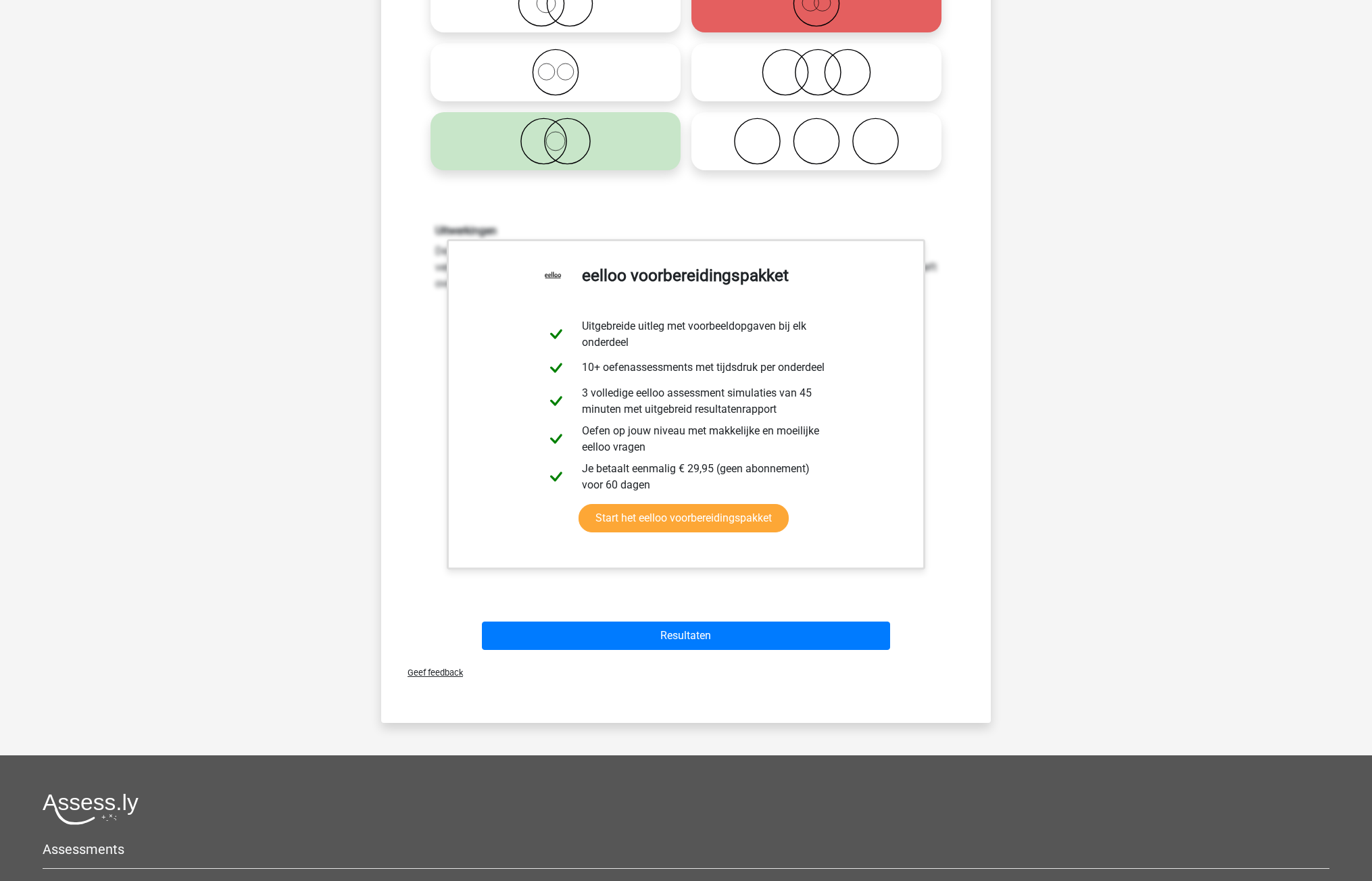
scroll to position [270, 0]
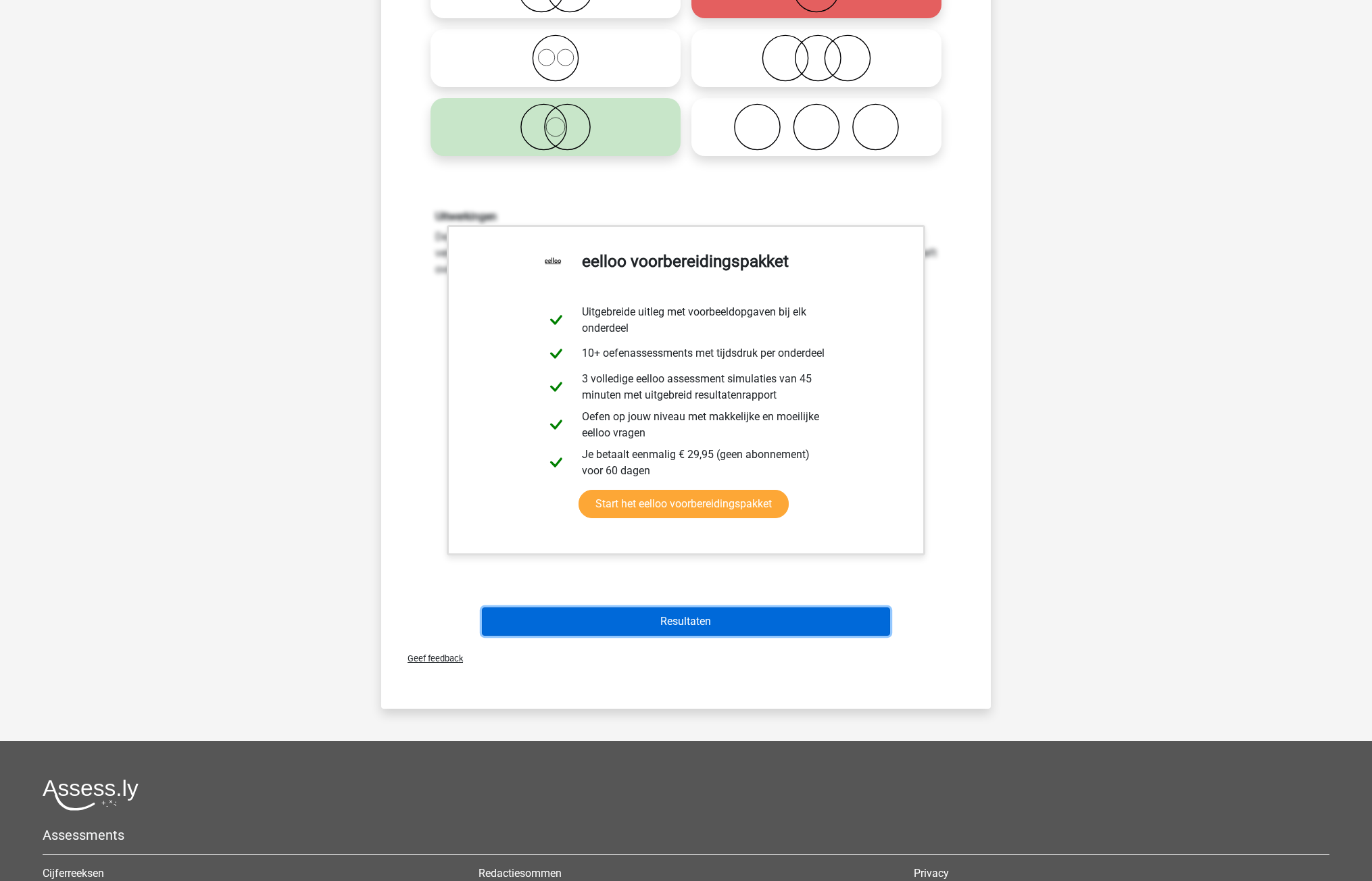
click at [685, 626] on button "Resultaten" at bounding box center [686, 622] width 409 height 28
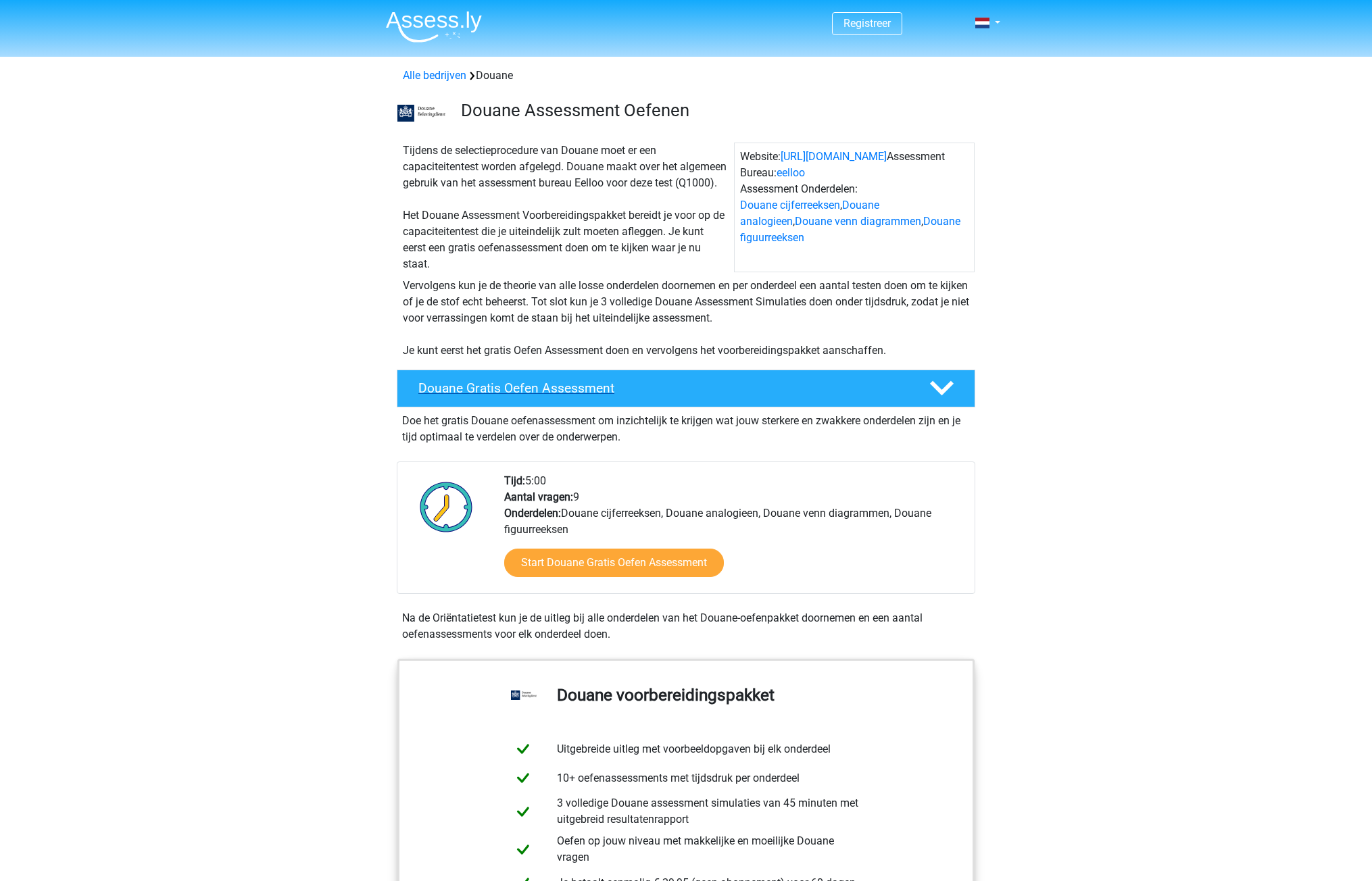
click at [613, 396] on h4 "Douane Gratis Oefen Assessment" at bounding box center [663, 388] width 489 height 16
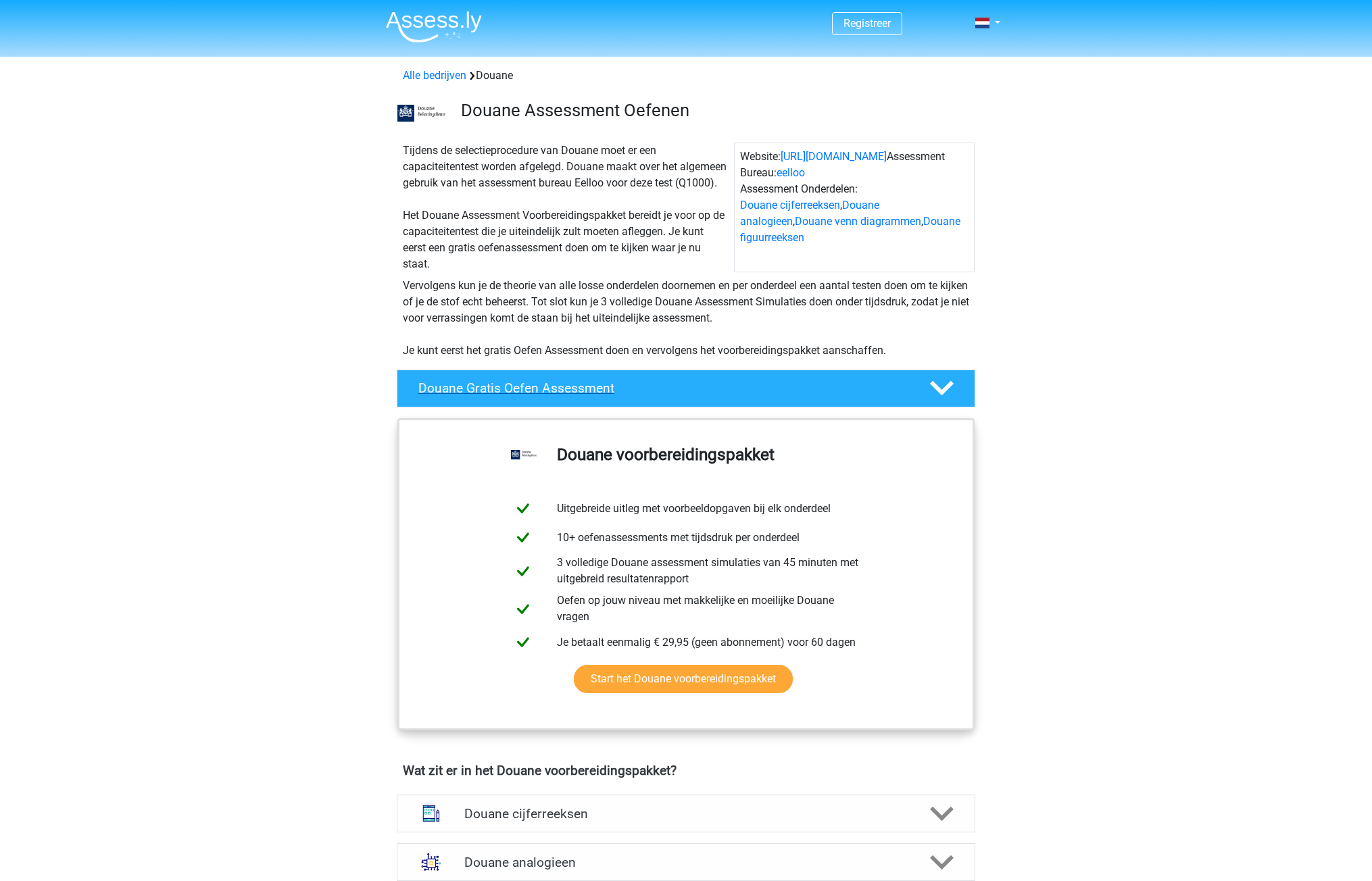
click at [613, 396] on h4 "Douane Gratis Oefen Assessment" at bounding box center [663, 388] width 489 height 16
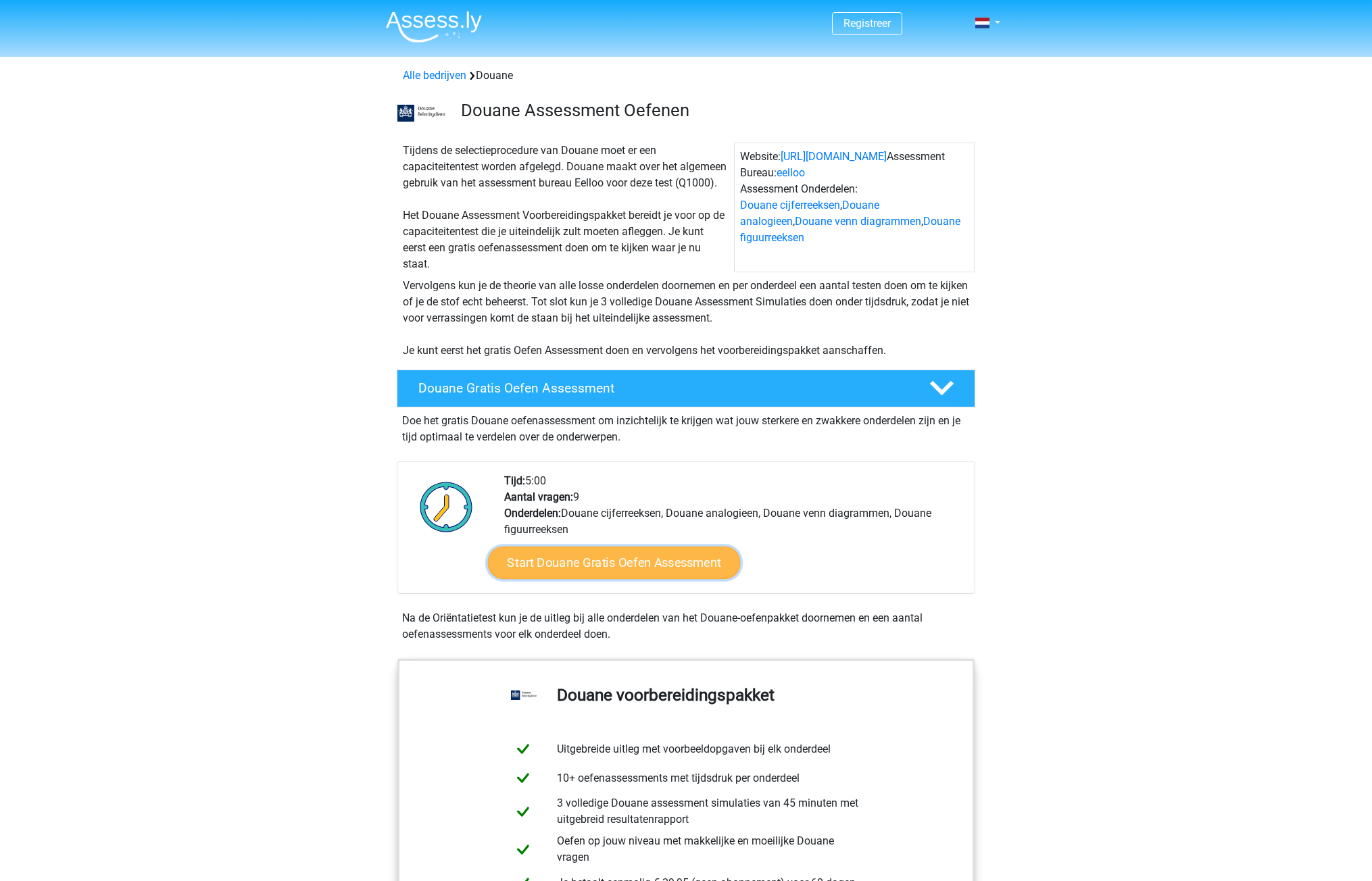
click at [615, 579] on link "Start Douane Gratis Oefen Assessment" at bounding box center [614, 562] width 253 height 32
